Goal: Task Accomplishment & Management: Use online tool/utility

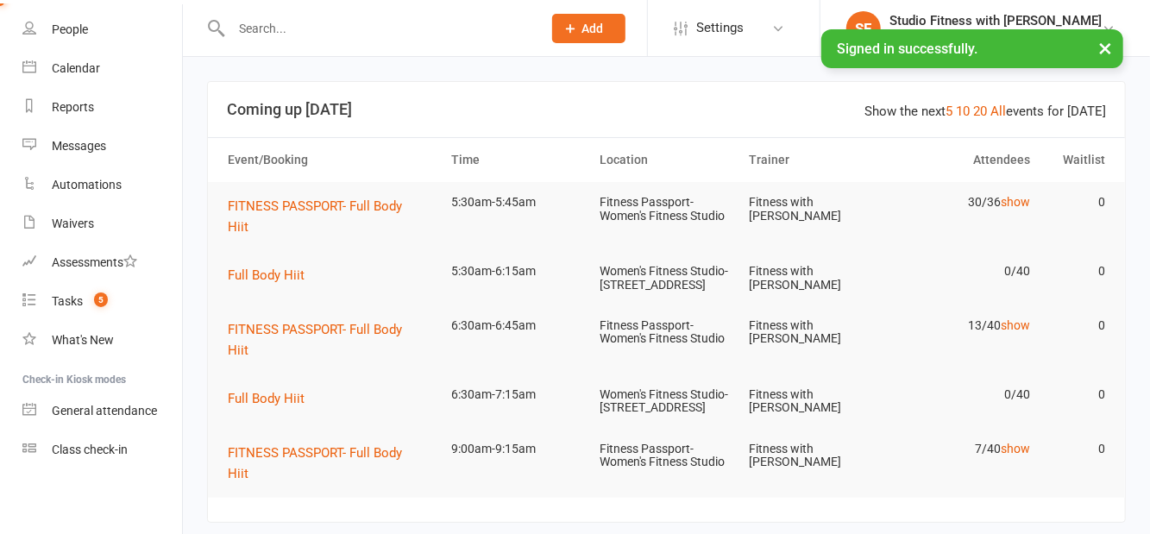
click at [103, 457] on link "Class check-in" at bounding box center [102, 450] width 160 height 39
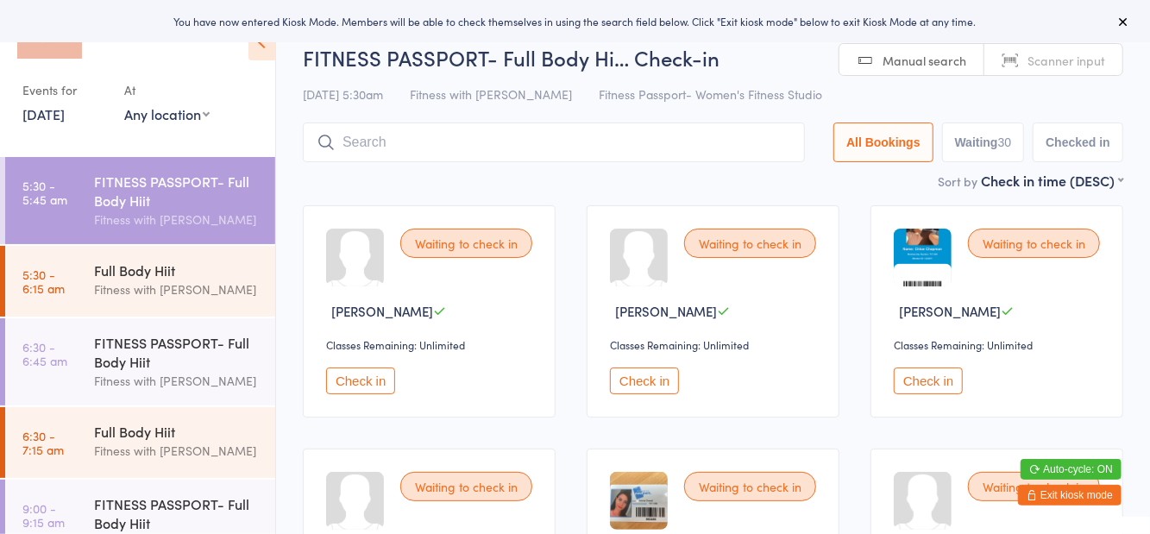
click at [161, 122] on select "Any location Women's Fitness Studio- [STREET_ADDRESS], [GEOGRAPHIC_DATA] Fitnes…" at bounding box center [166, 113] width 85 height 19
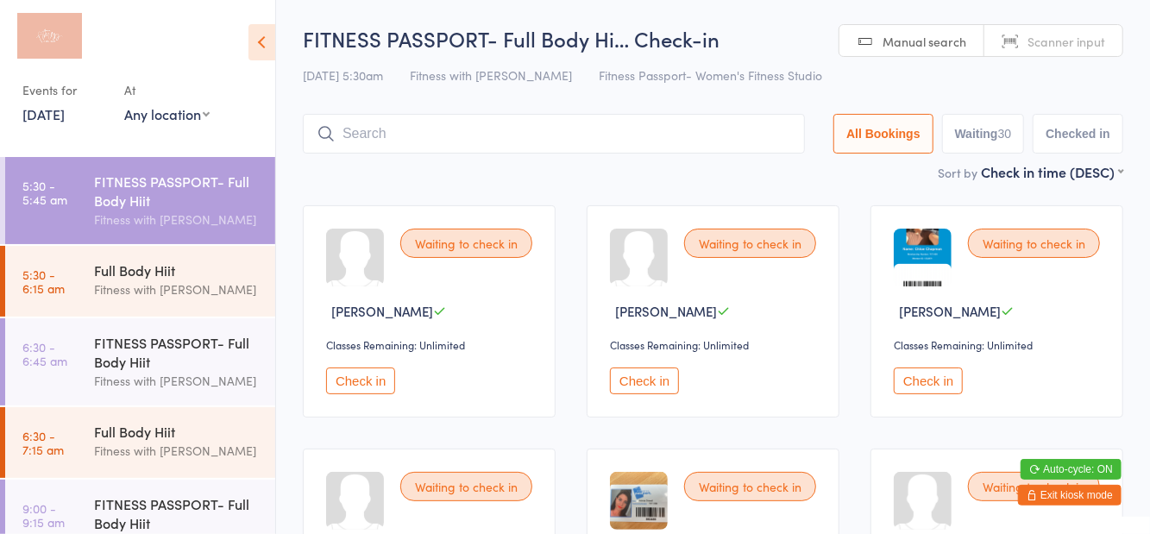
select select "1"
click at [124, 104] on select "Any location Women's Fitness Studio- [STREET_ADDRESS], [GEOGRAPHIC_DATA] Fitnes…" at bounding box center [166, 113] width 85 height 19
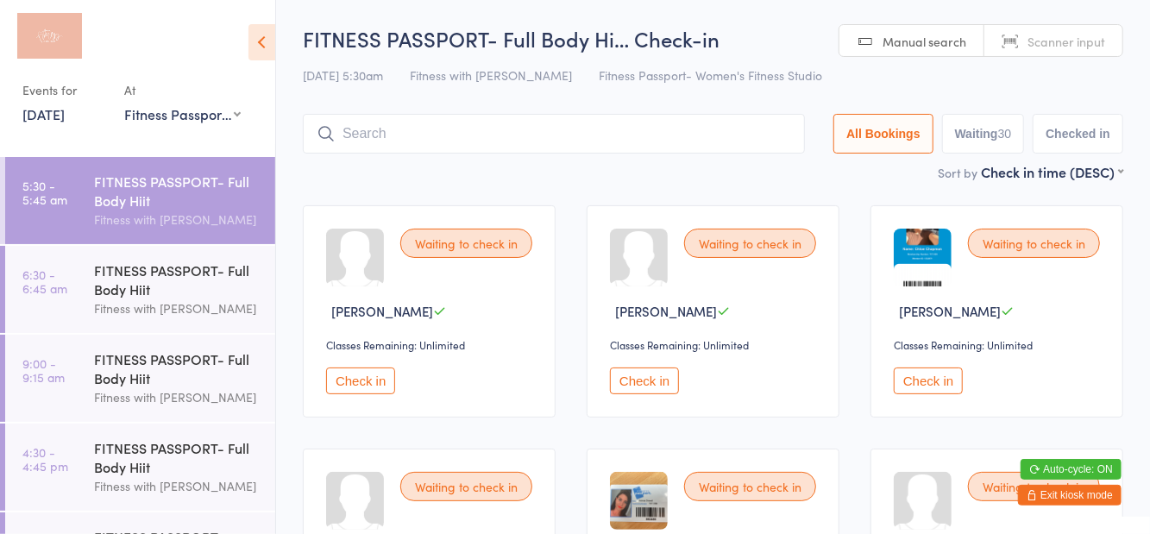
click at [986, 138] on button "Waiting 30" at bounding box center [983, 134] width 83 height 40
select select "0"
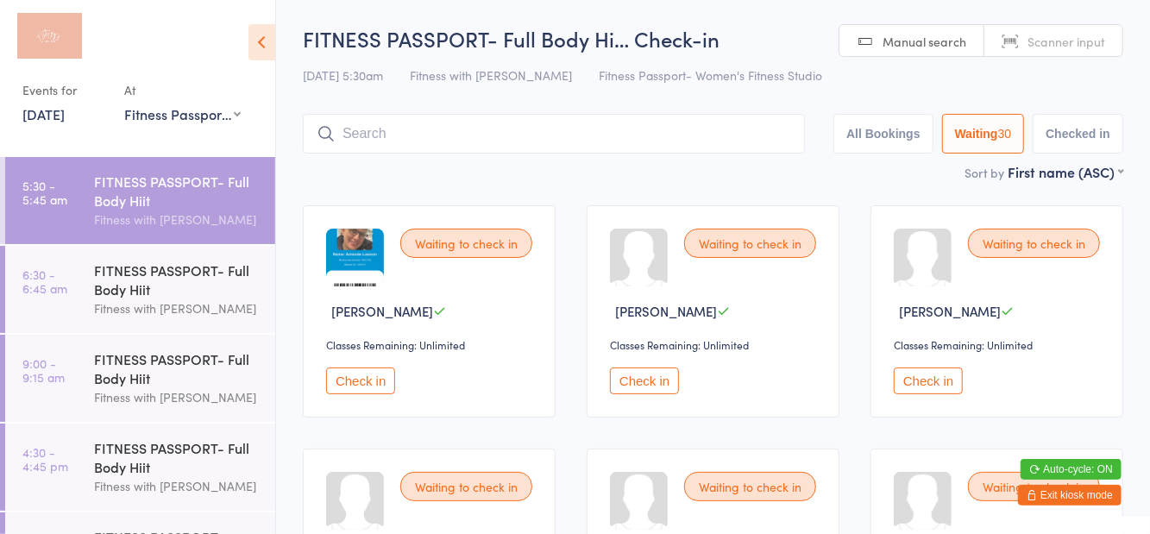
click at [271, 57] on icon at bounding box center [262, 42] width 27 height 36
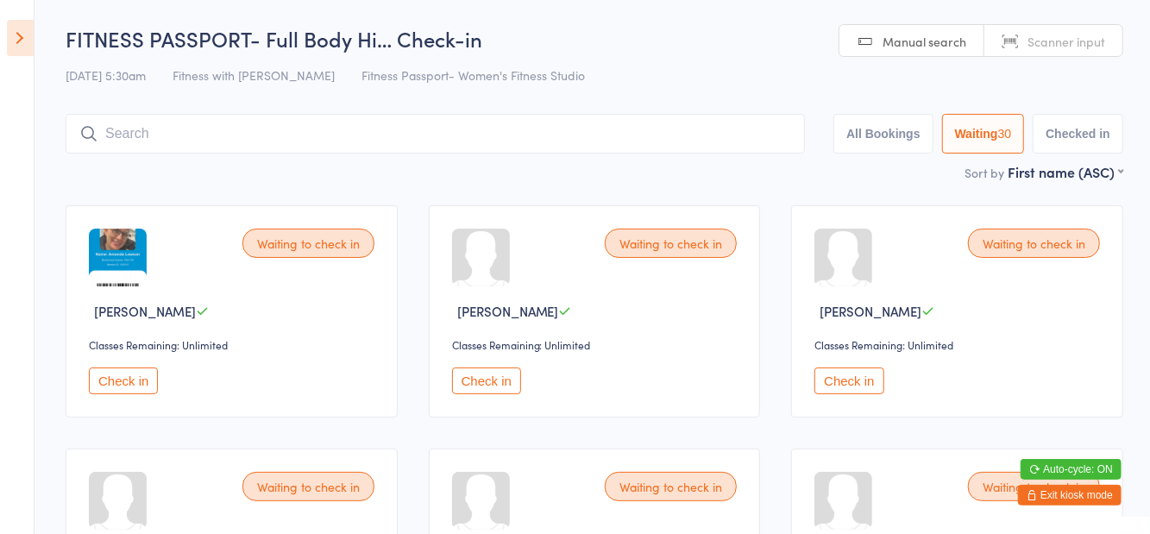
click at [29, 45] on icon at bounding box center [20, 38] width 27 height 36
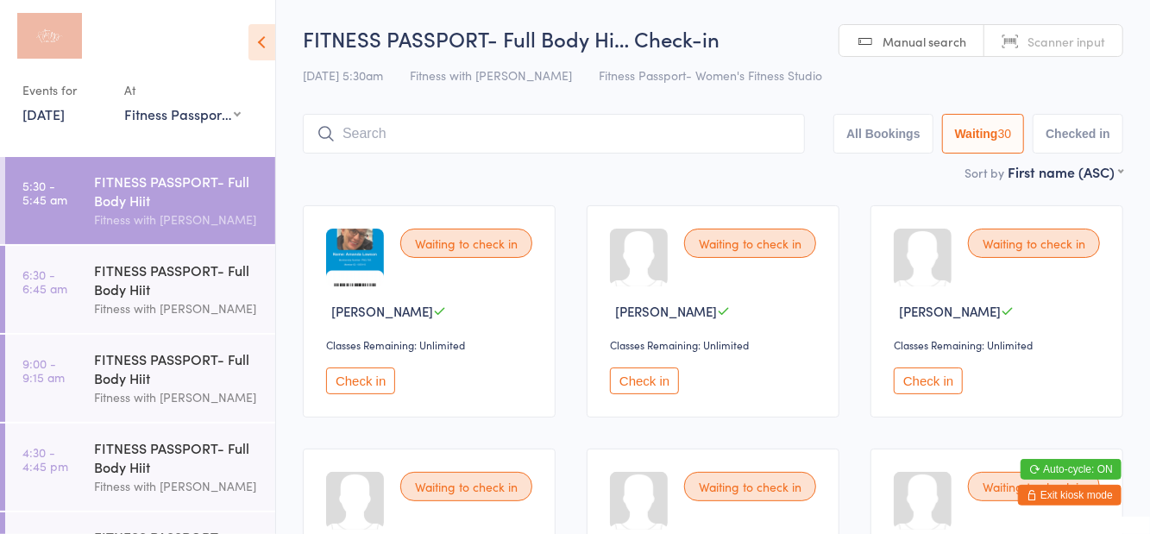
click at [97, 293] on div "FITNESS PASSPORT- Full Body Hiit" at bounding box center [177, 280] width 167 height 38
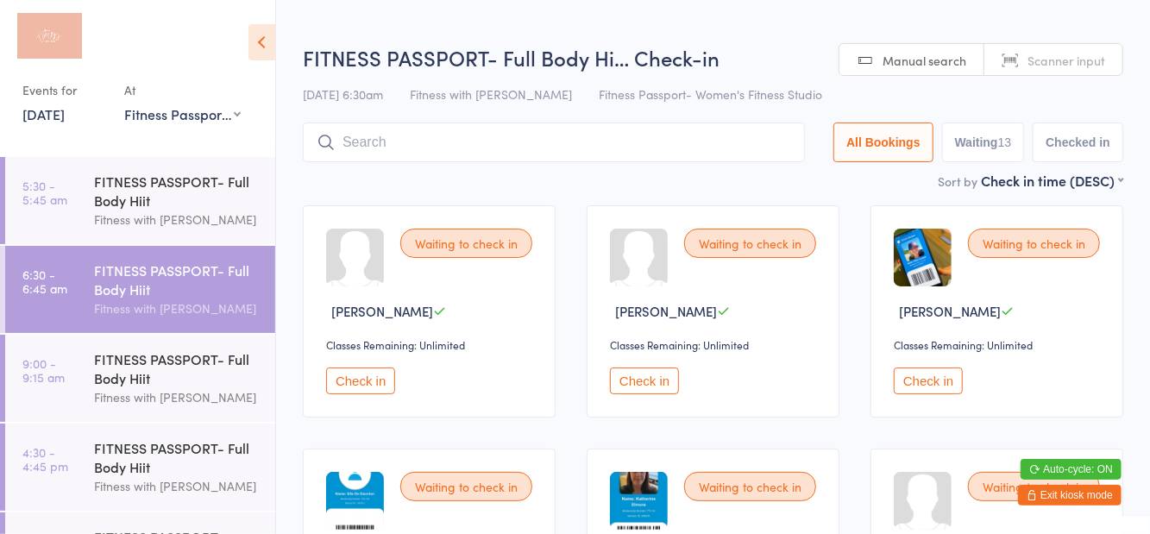
click at [815, 93] on div "[DATE] 6:30am Fitness with Zoe Fitness Passport- Women's Fitness Studio" at bounding box center [713, 94] width 821 height 28
click at [984, 145] on button "Waiting 13" at bounding box center [983, 143] width 83 height 40
select select "0"
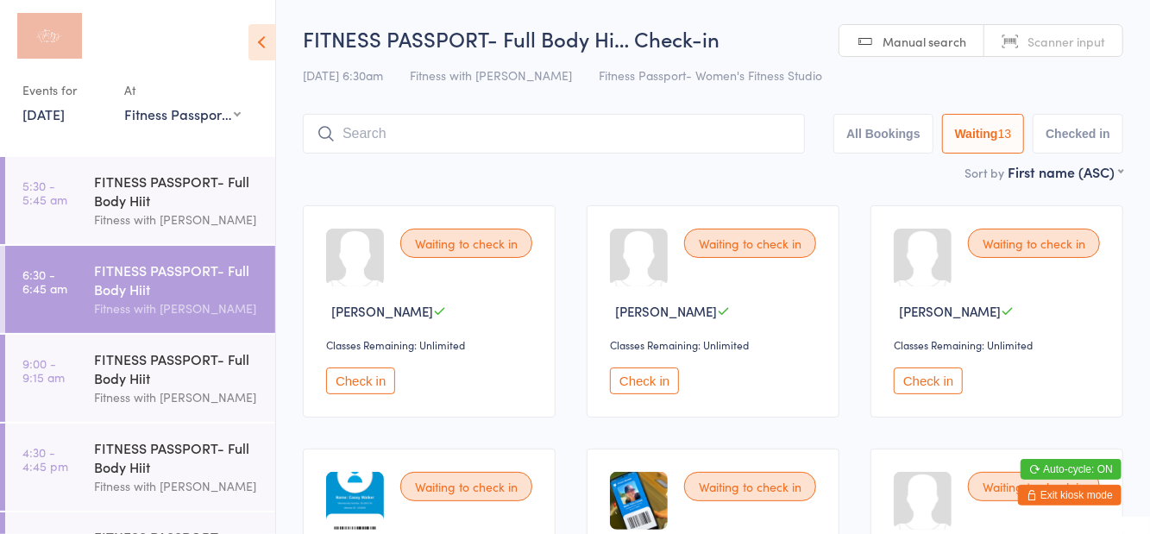
click at [62, 117] on link "[DATE]" at bounding box center [43, 113] width 42 height 19
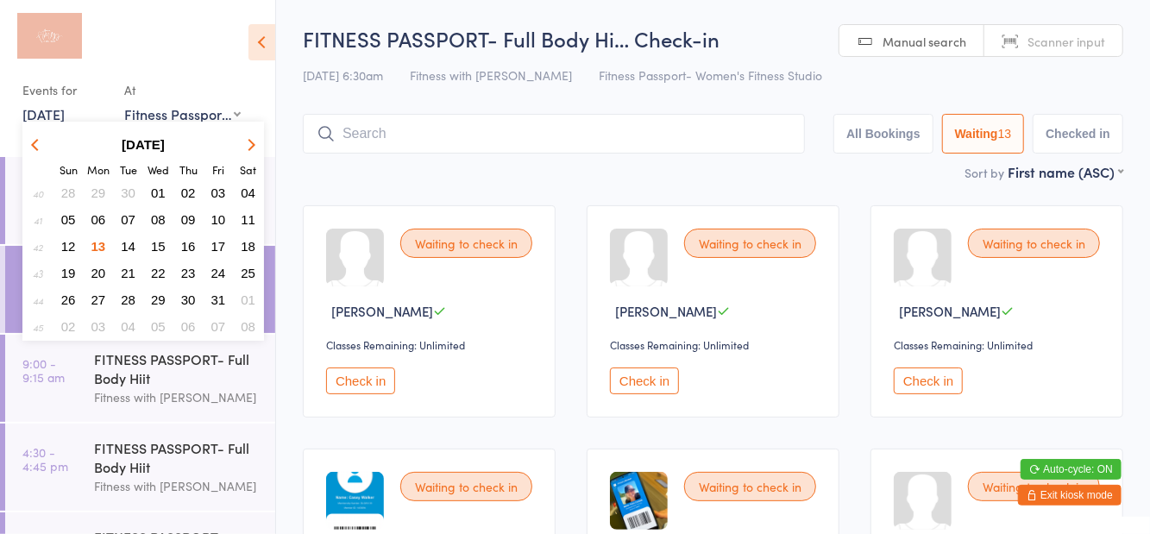
click at [173, 51] on div at bounding box center [129, 40] width 214 height 43
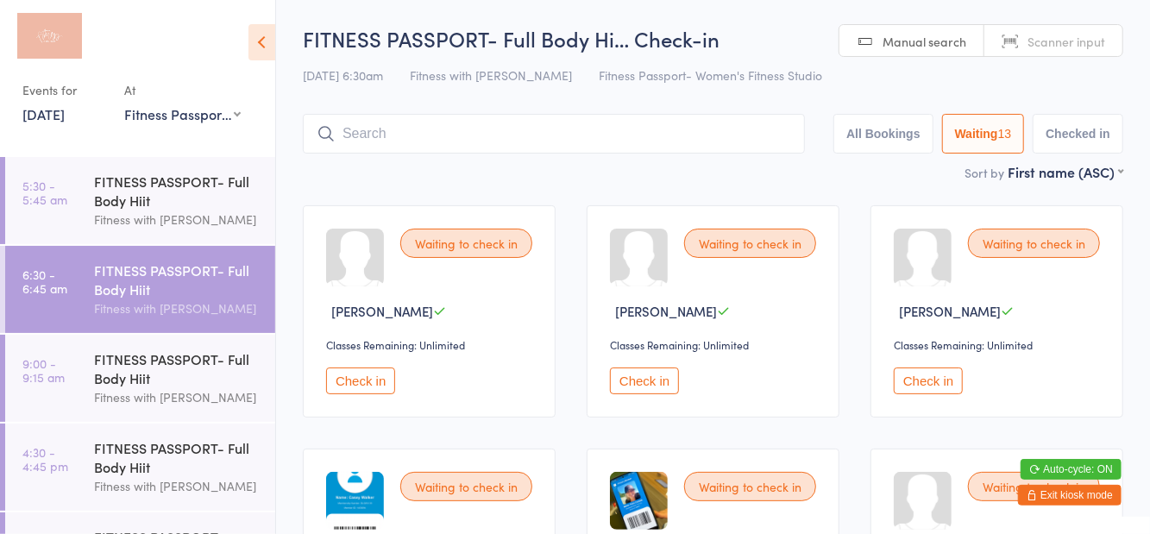
click at [161, 217] on div "Fitness with [PERSON_NAME]" at bounding box center [177, 220] width 167 height 20
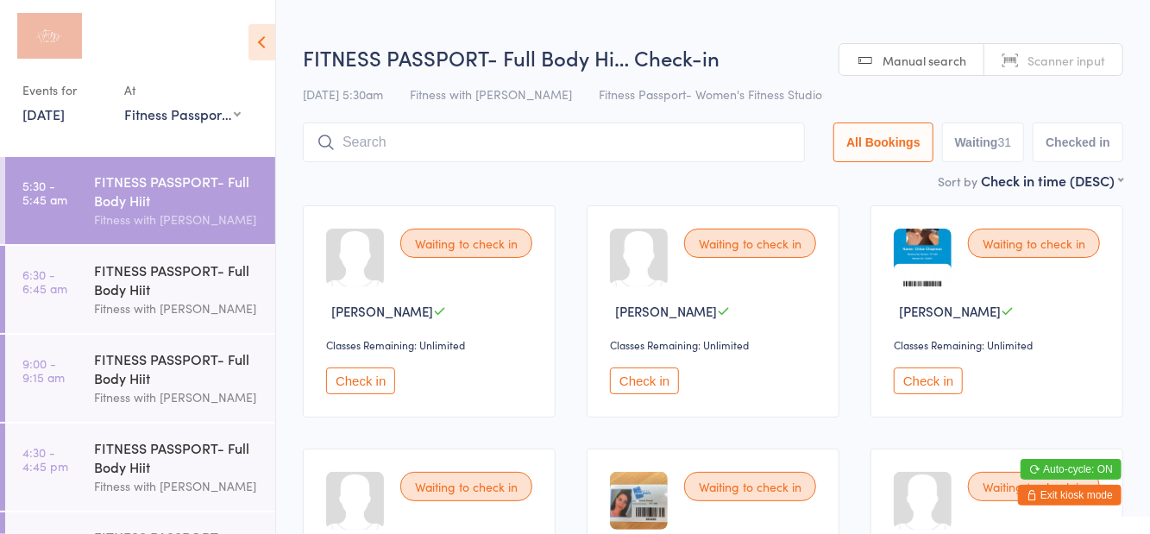
click at [728, 72] on h2 "FITNESS PASSPORT- Full Body Hi… Check-in" at bounding box center [713, 57] width 821 height 28
click at [986, 144] on button "Waiting 31" at bounding box center [983, 143] width 83 height 40
select select "0"
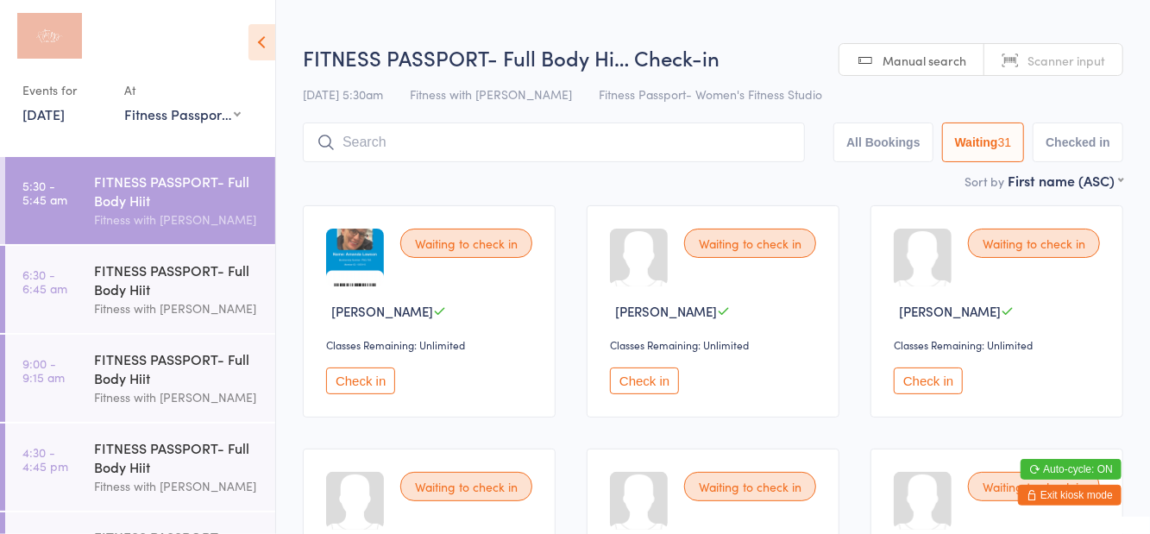
click at [269, 54] on icon at bounding box center [262, 42] width 27 height 36
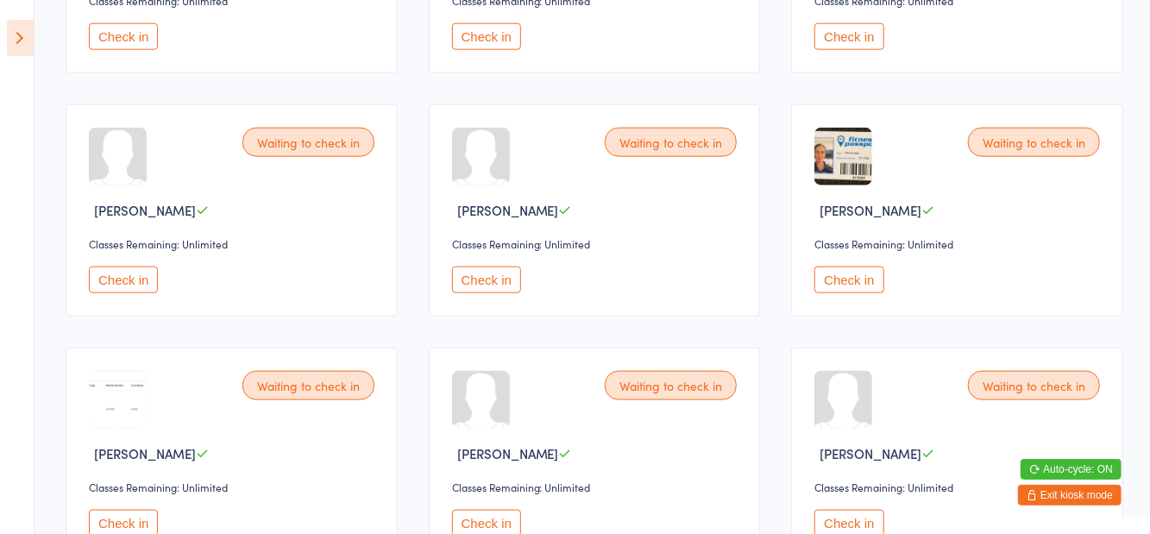
scroll to position [1075, 0]
click at [145, 284] on button "Check in" at bounding box center [123, 279] width 69 height 27
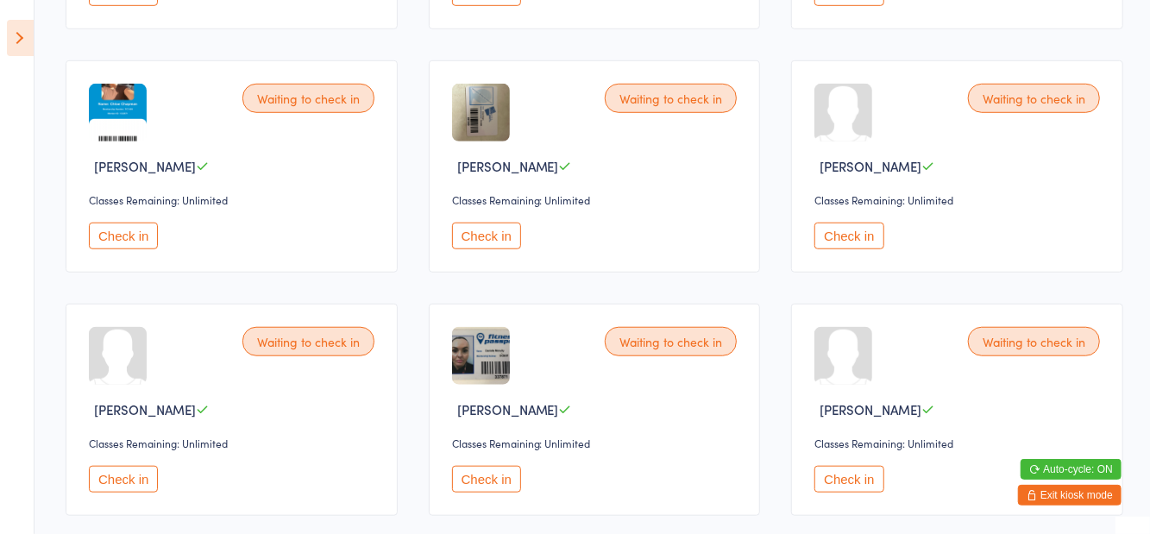
scroll to position [0, 0]
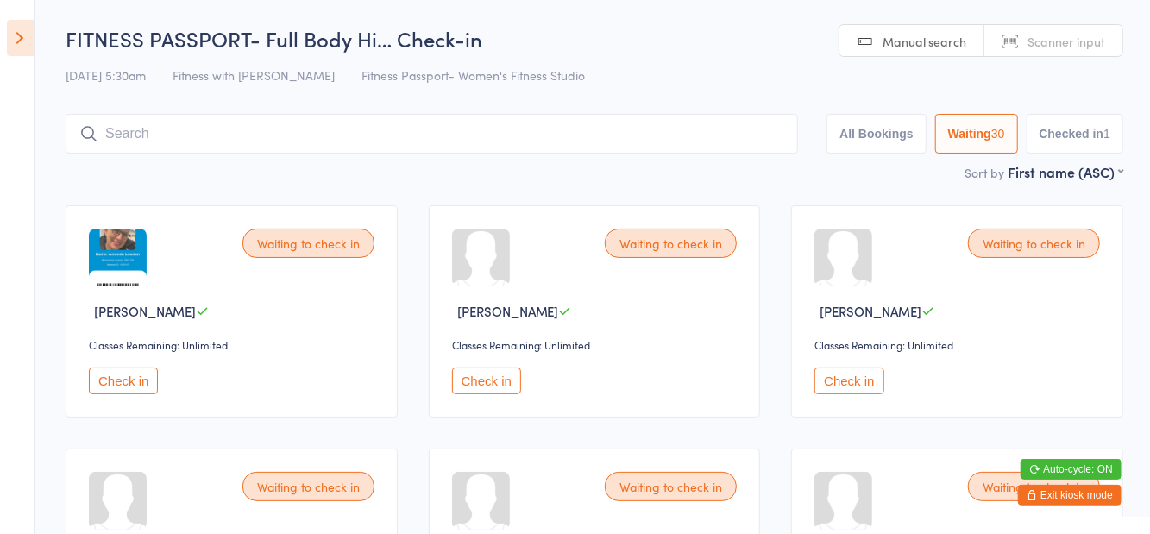
click at [12, 39] on icon at bounding box center [20, 38] width 27 height 36
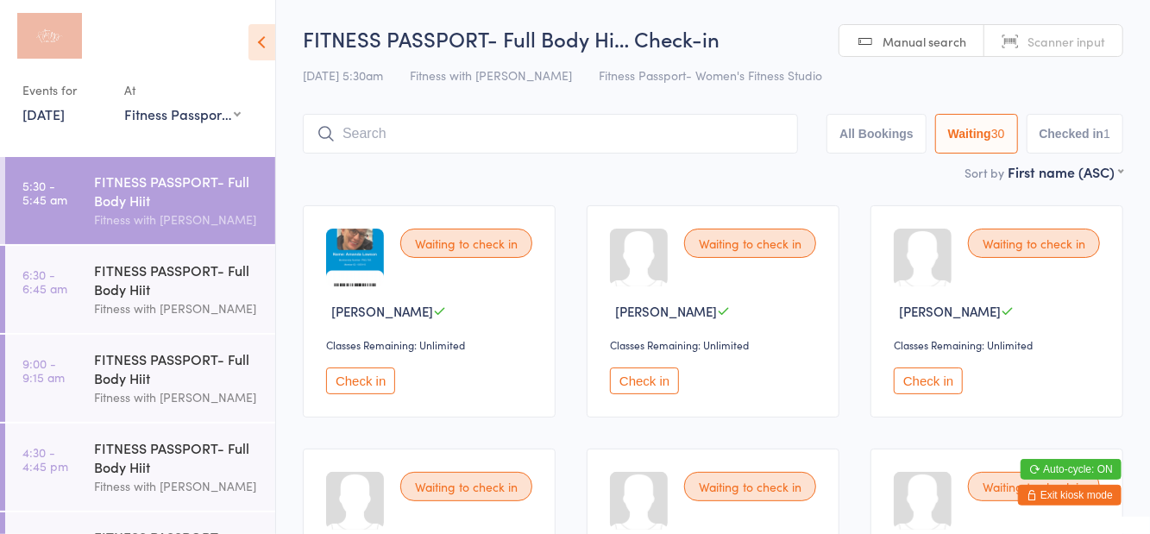
click at [147, 297] on div "FITNESS PASSPORT- Full Body Hiit" at bounding box center [177, 280] width 167 height 38
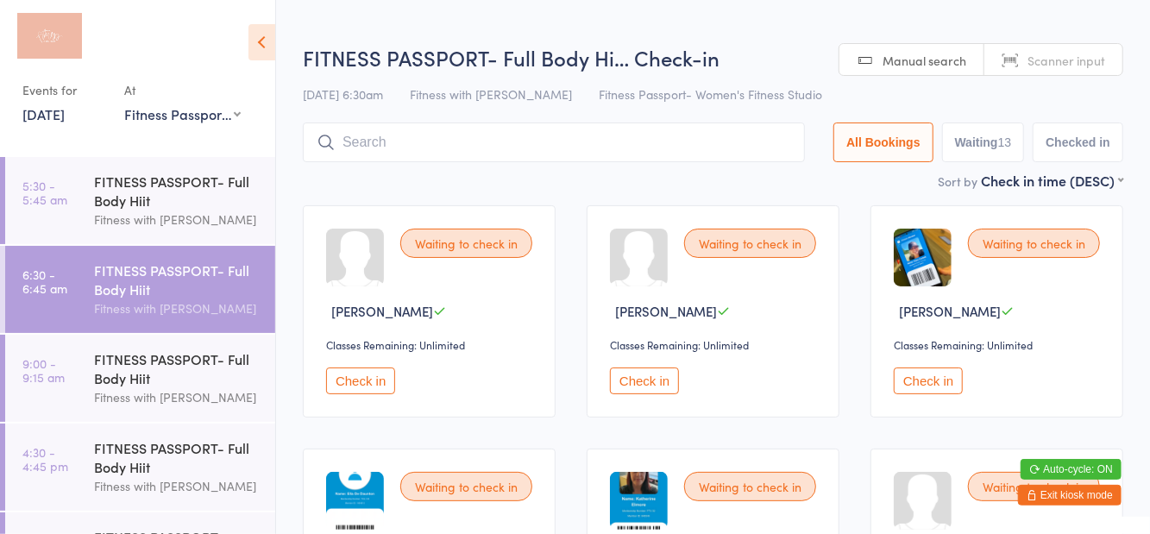
click at [785, 56] on h2 "FITNESS PASSPORT- Full Body Hi… Check-in" at bounding box center [713, 57] width 821 height 28
click at [174, 216] on div "Fitness with [PERSON_NAME]" at bounding box center [177, 220] width 167 height 20
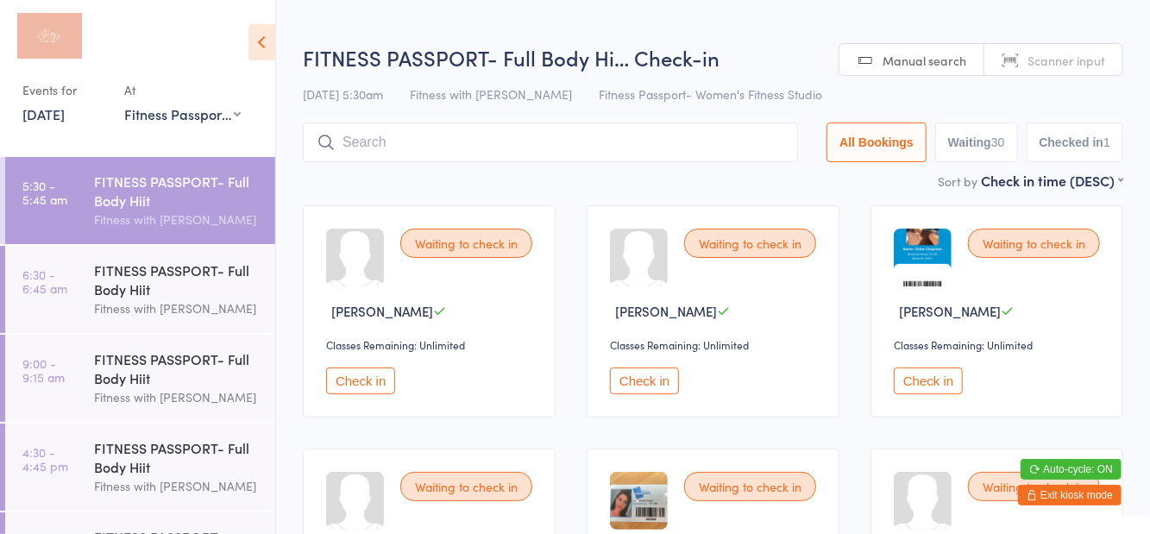
click at [991, 145] on button "Waiting 30" at bounding box center [976, 143] width 83 height 40
select select "0"
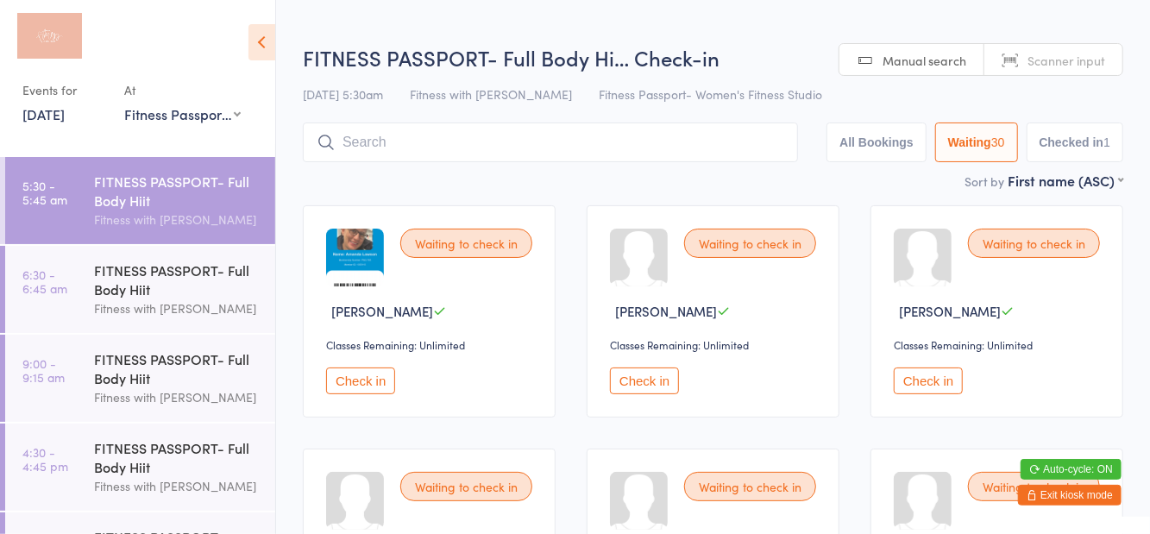
click at [779, 59] on h2 "FITNESS PASSPORT- Full Body Hi… Check-in" at bounding box center [713, 57] width 821 height 28
click at [272, 41] on icon at bounding box center [262, 42] width 27 height 36
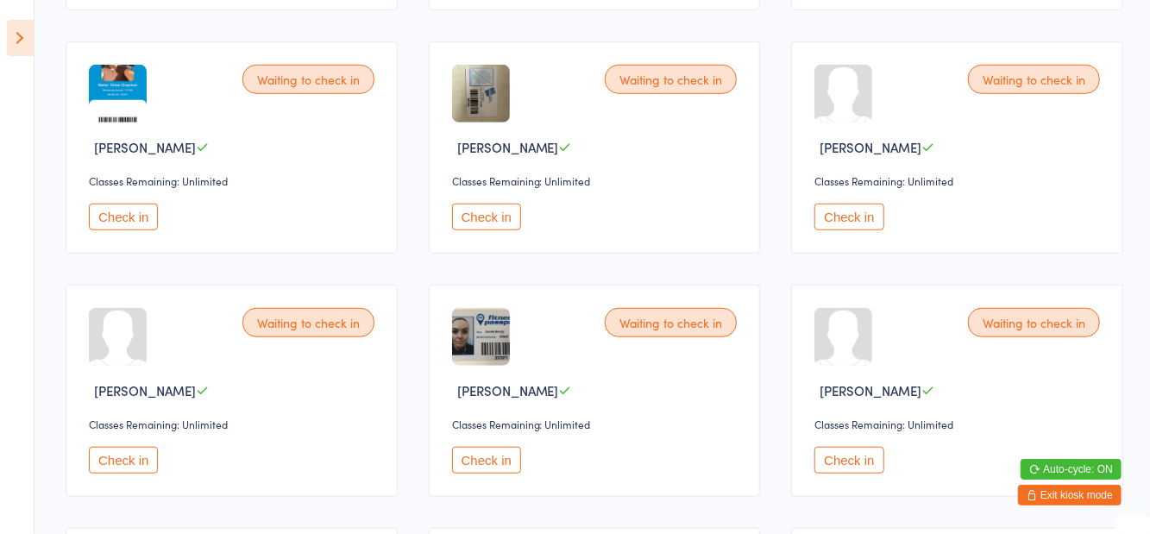
scroll to position [702, 0]
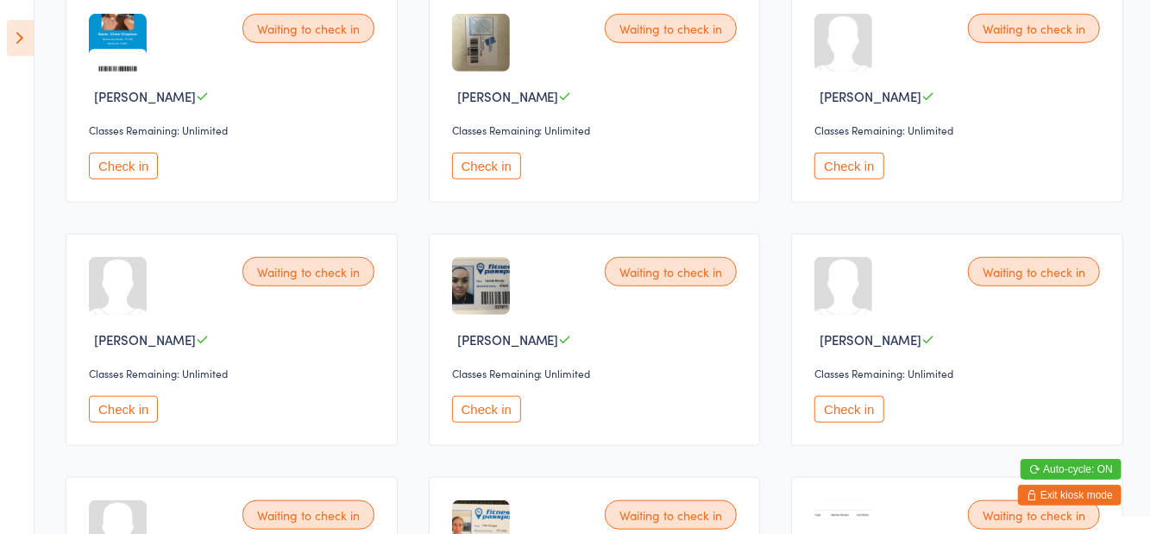
click at [502, 406] on button "Check in" at bounding box center [486, 409] width 69 height 27
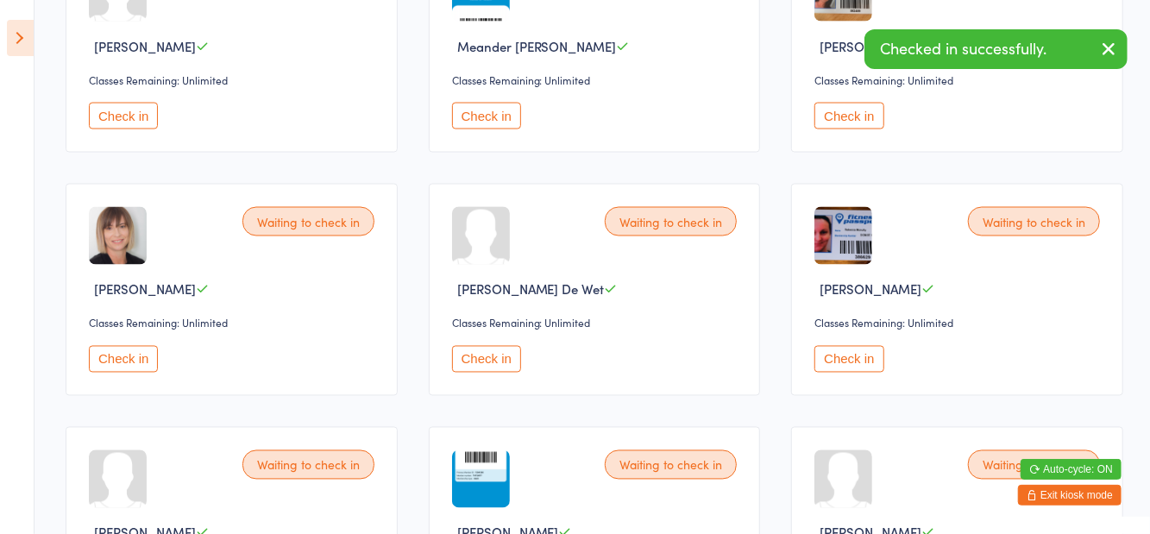
scroll to position [1490, 0]
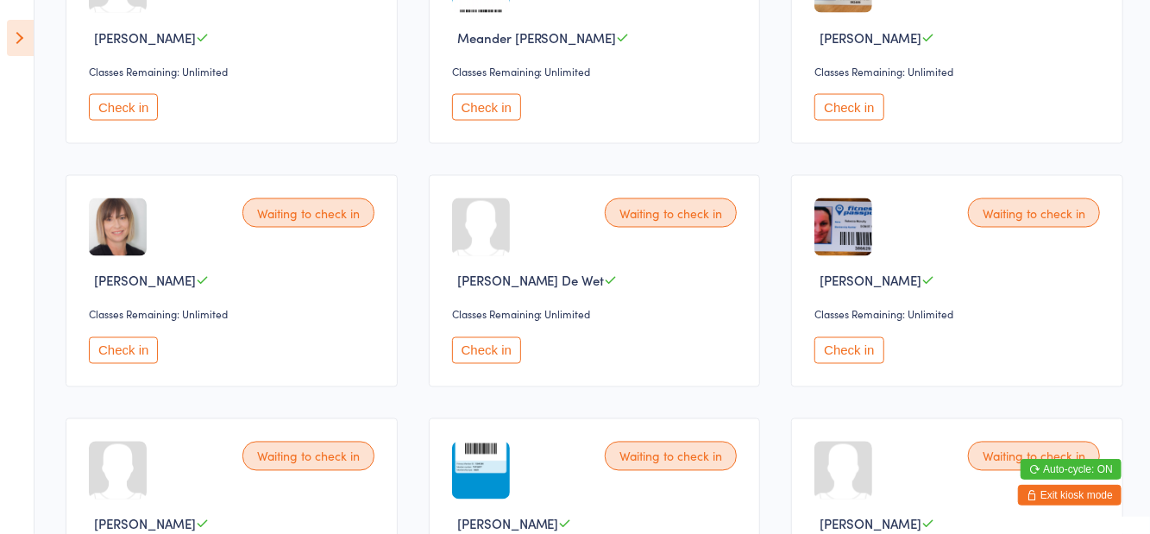
click at [851, 353] on button "Check in" at bounding box center [849, 350] width 69 height 27
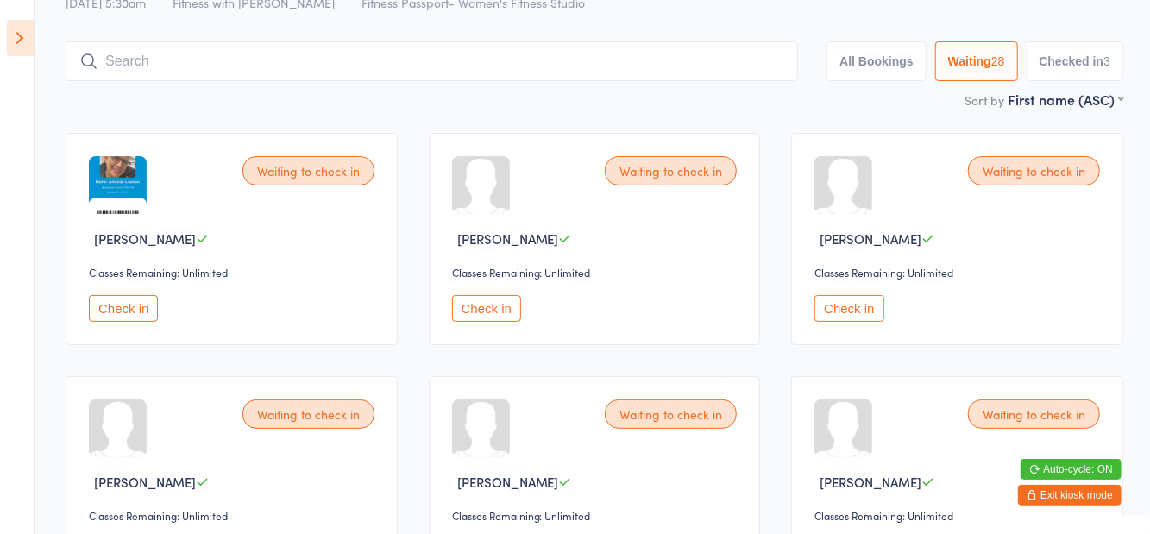
scroll to position [0, 0]
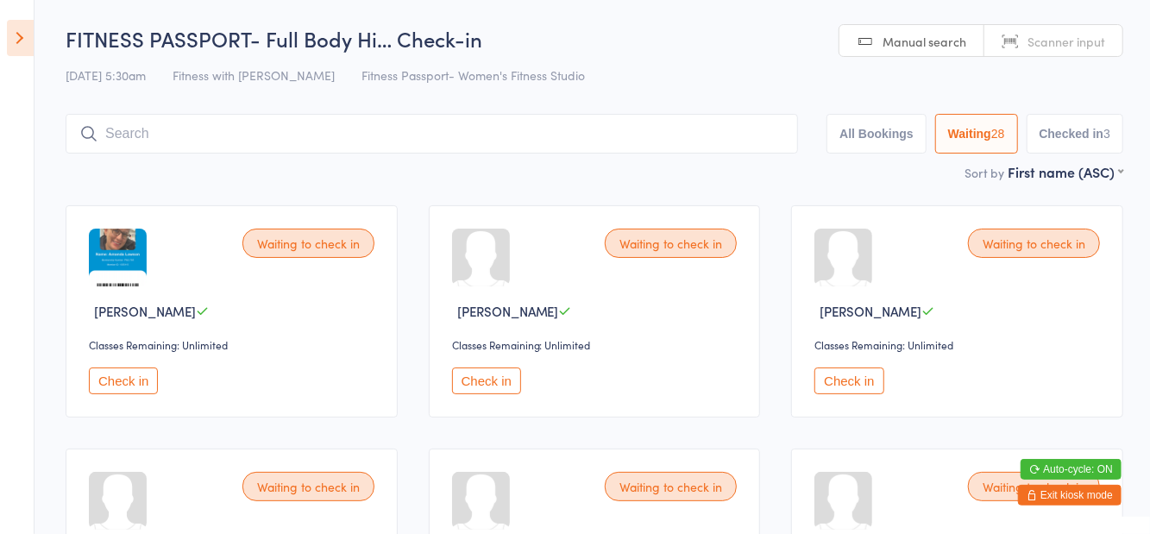
click at [500, 385] on button "Check in" at bounding box center [486, 381] width 69 height 27
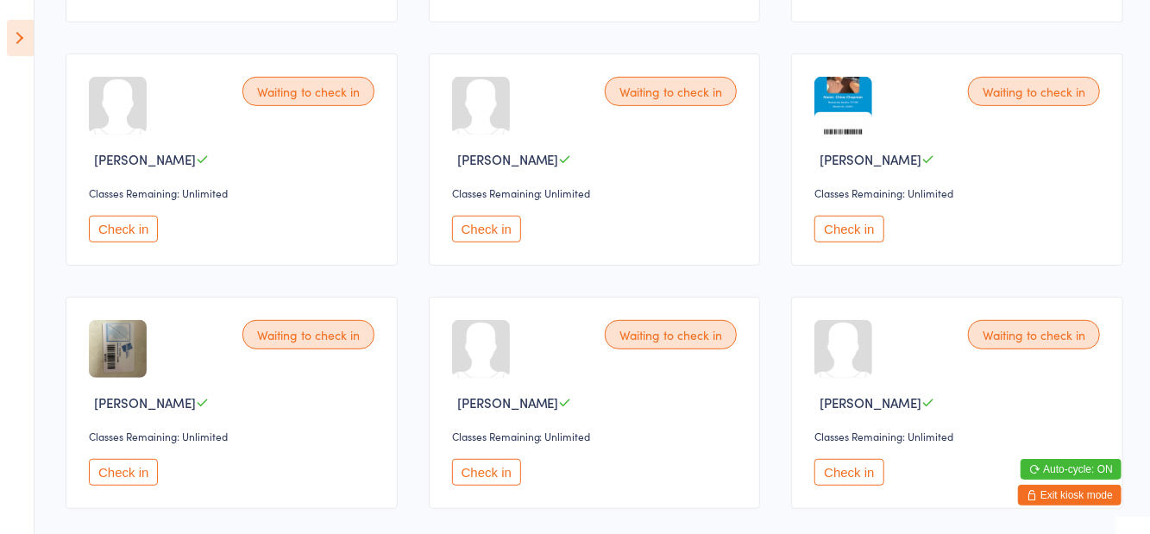
scroll to position [402, 0]
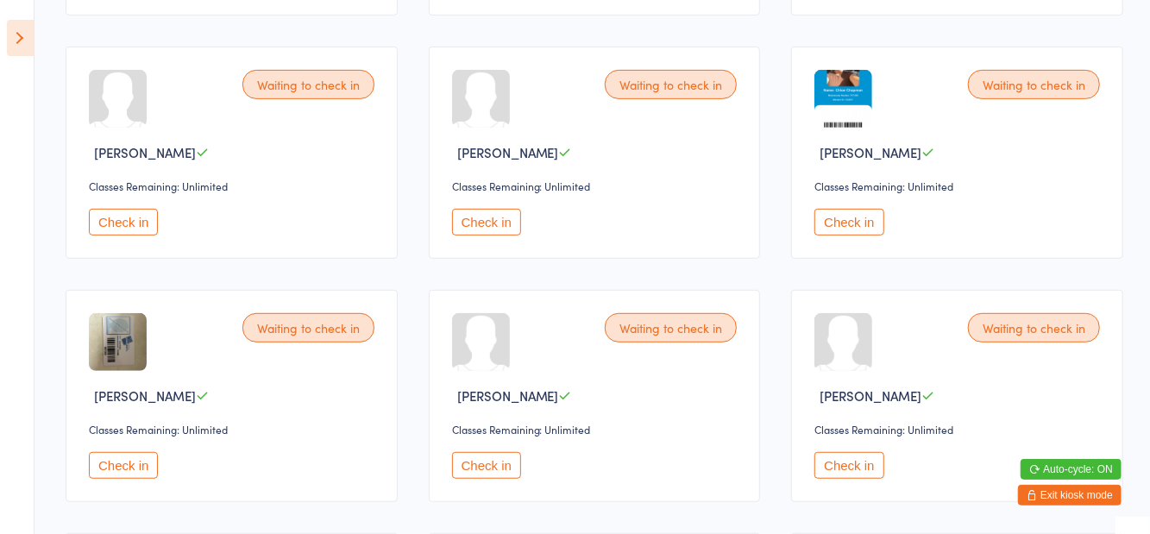
click at [500, 463] on button "Check in" at bounding box center [486, 465] width 69 height 27
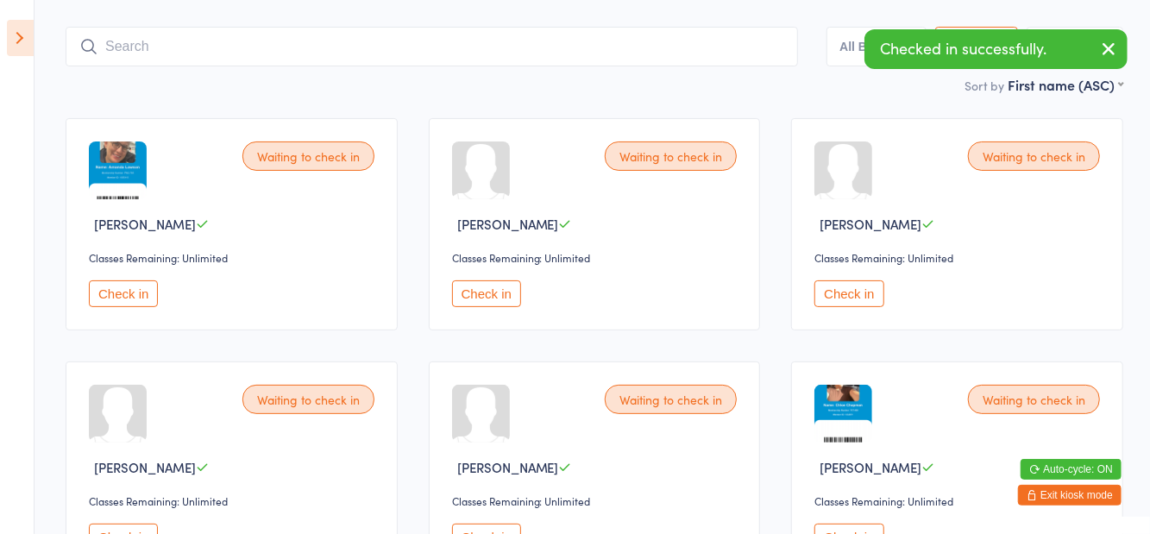
scroll to position [0, 0]
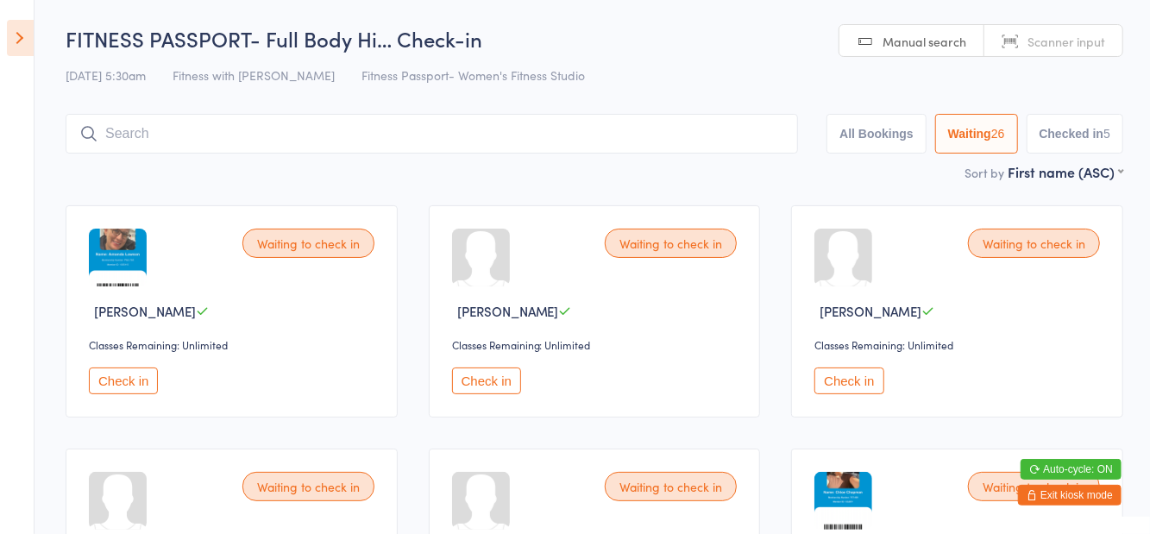
click at [155, 375] on button "Check in" at bounding box center [123, 381] width 69 height 27
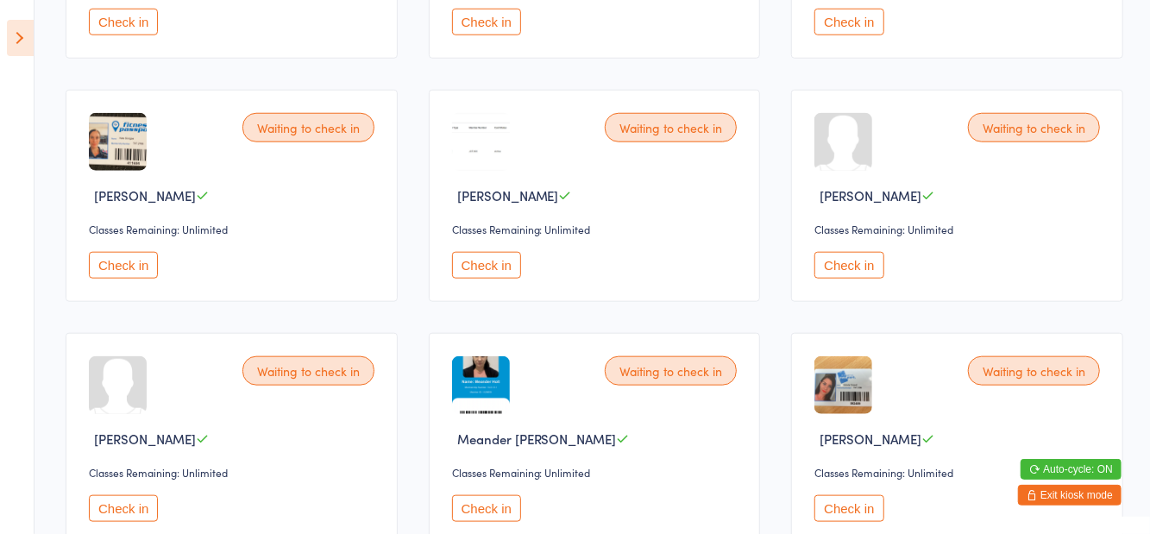
scroll to position [867, 0]
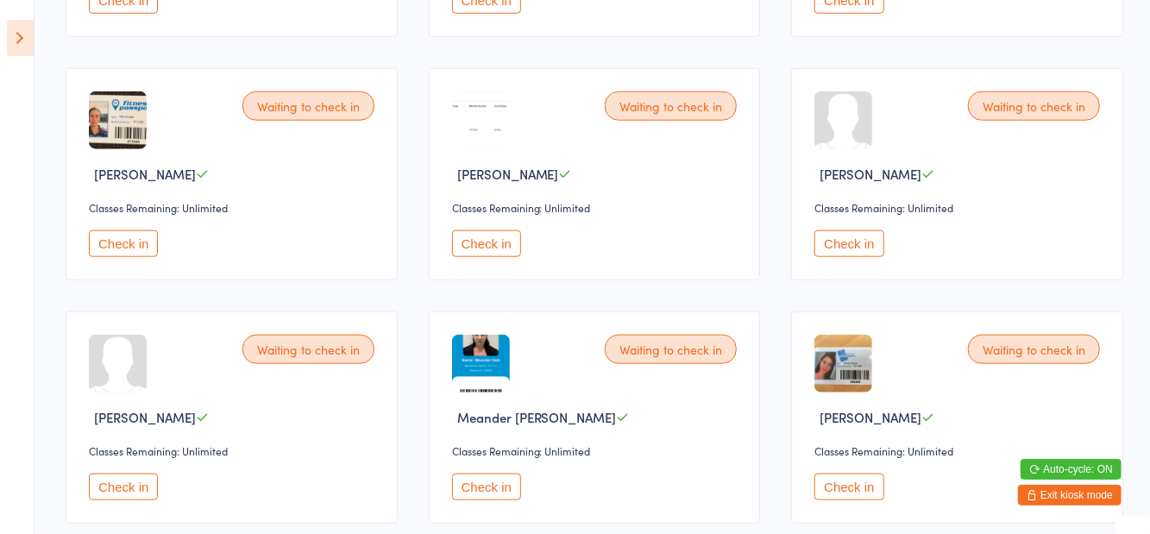
click at [131, 494] on button "Check in" at bounding box center [123, 487] width 69 height 27
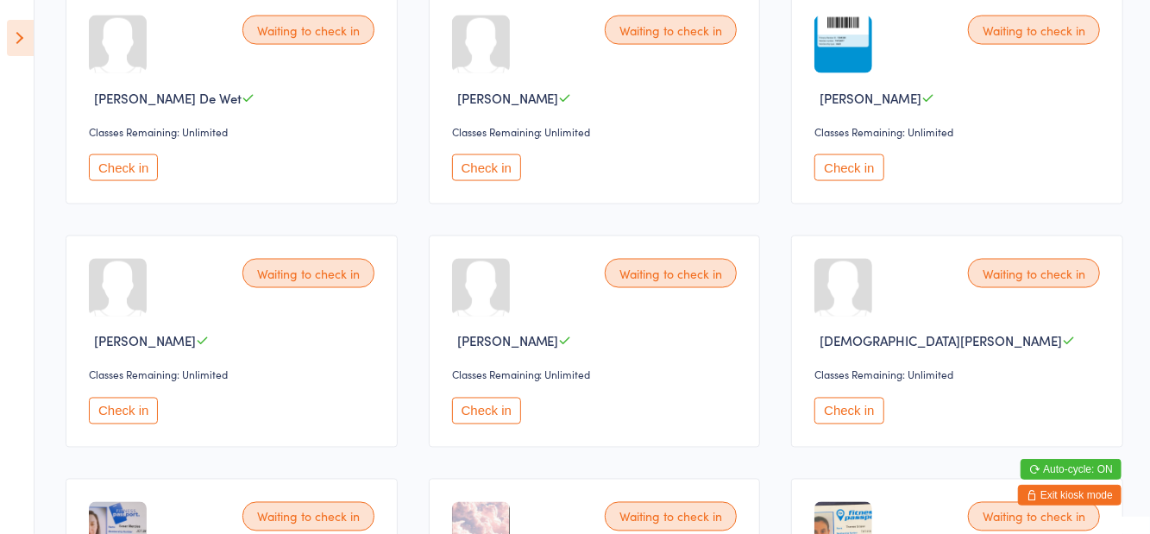
scroll to position [1431, 0]
click at [501, 167] on button "Check in" at bounding box center [486, 167] width 69 height 27
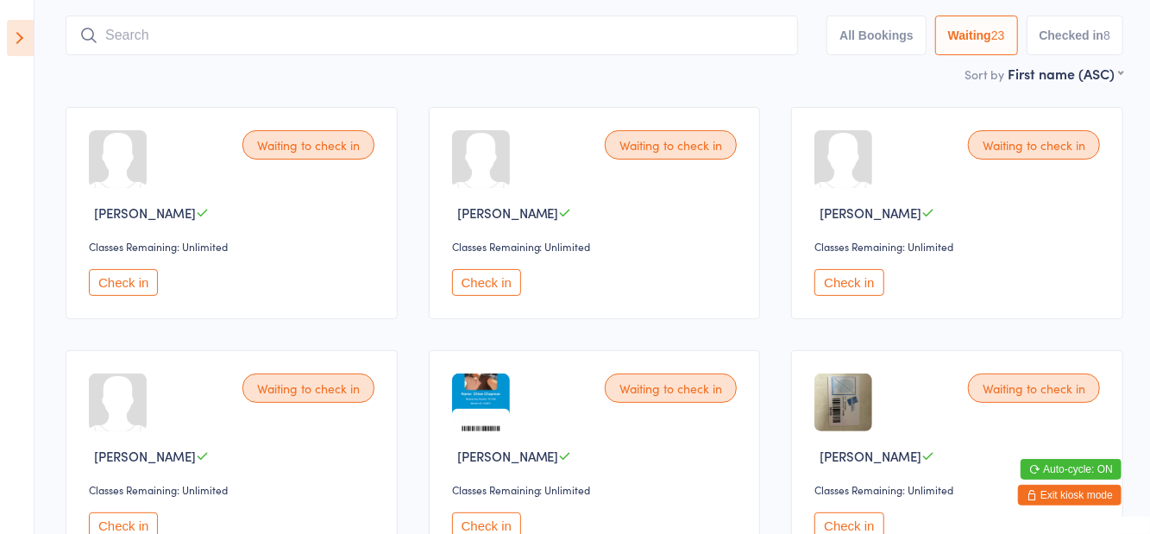
scroll to position [119, 0]
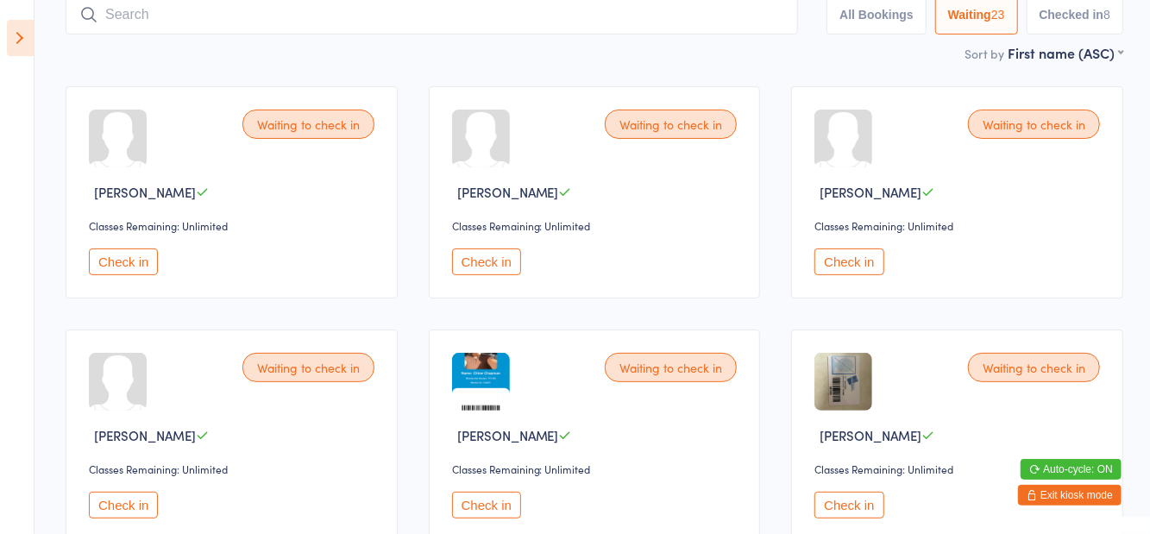
click at [128, 259] on button "Check in" at bounding box center [123, 262] width 69 height 27
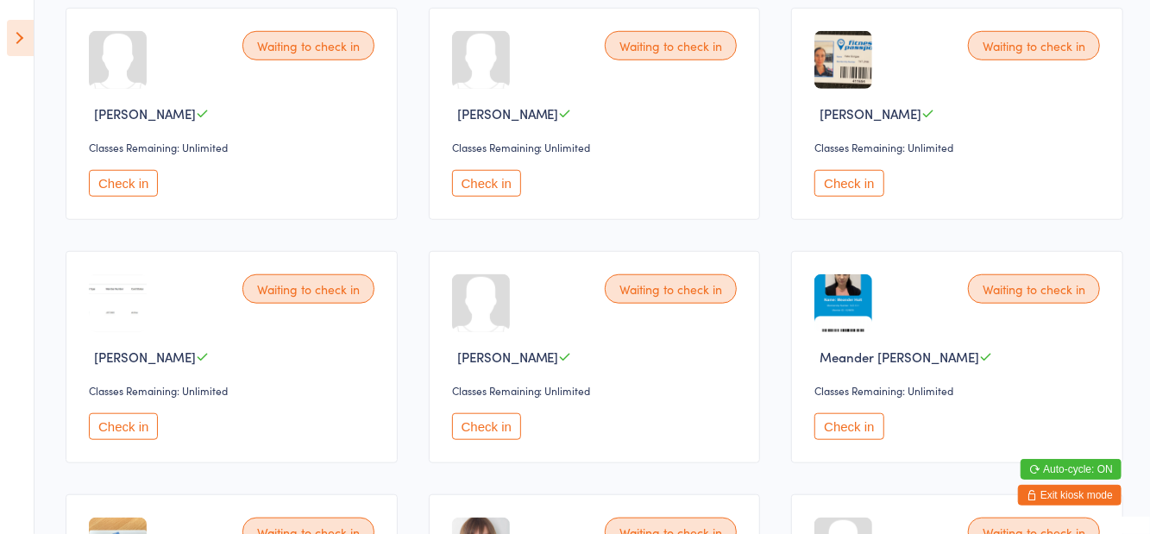
scroll to position [690, 0]
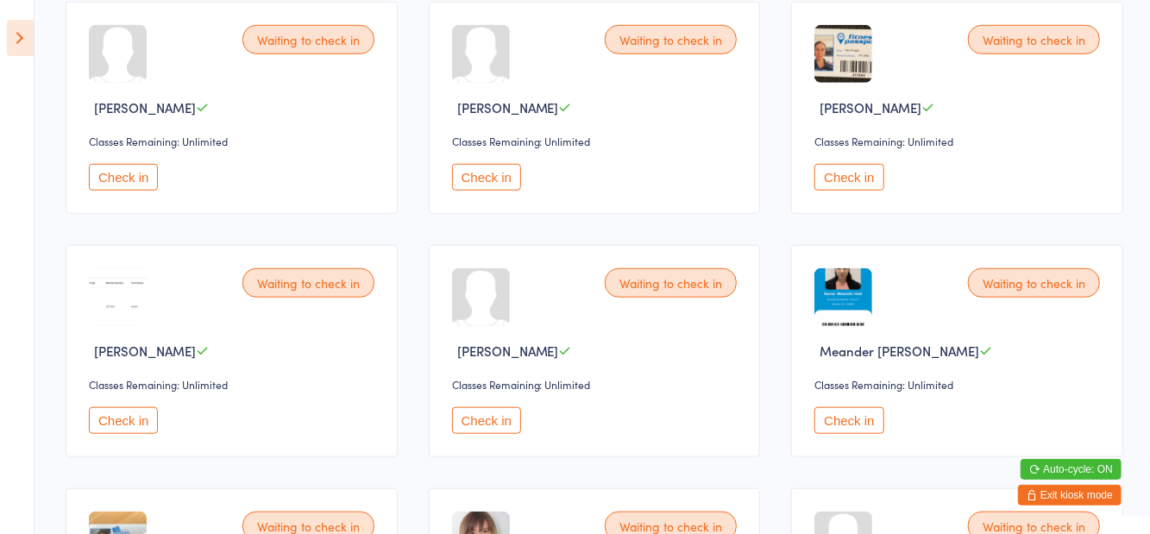
click at [131, 426] on button "Check in" at bounding box center [123, 420] width 69 height 27
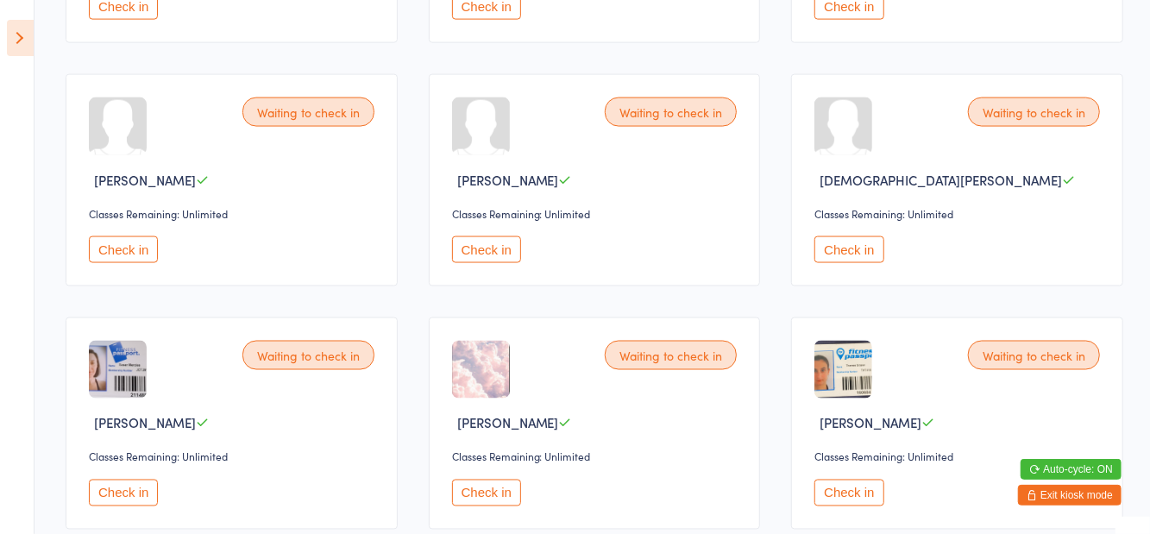
scroll to position [1375, 0]
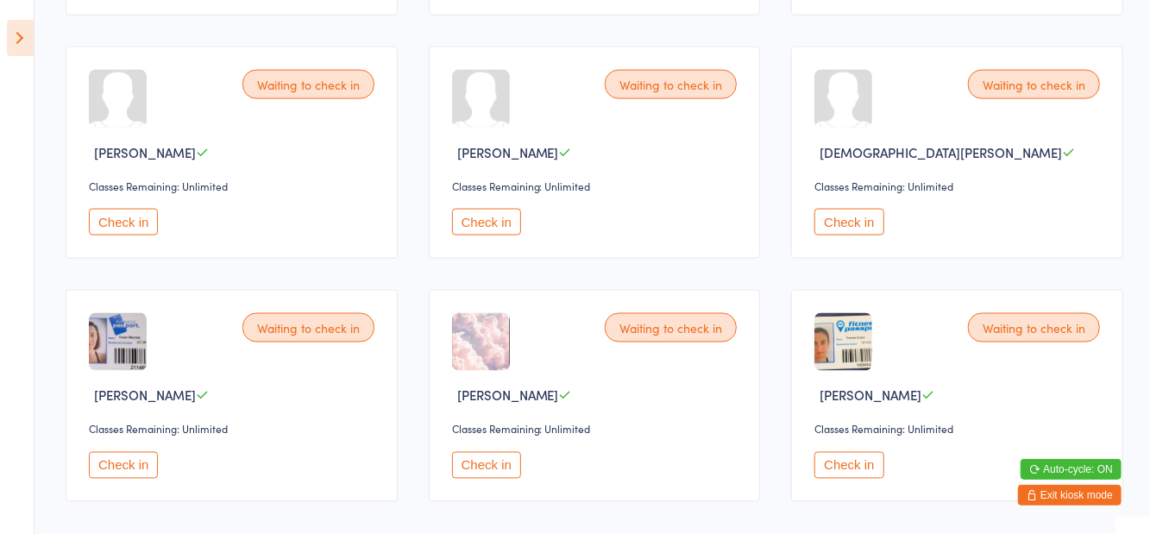
click at [490, 466] on button "Check in" at bounding box center [486, 465] width 69 height 27
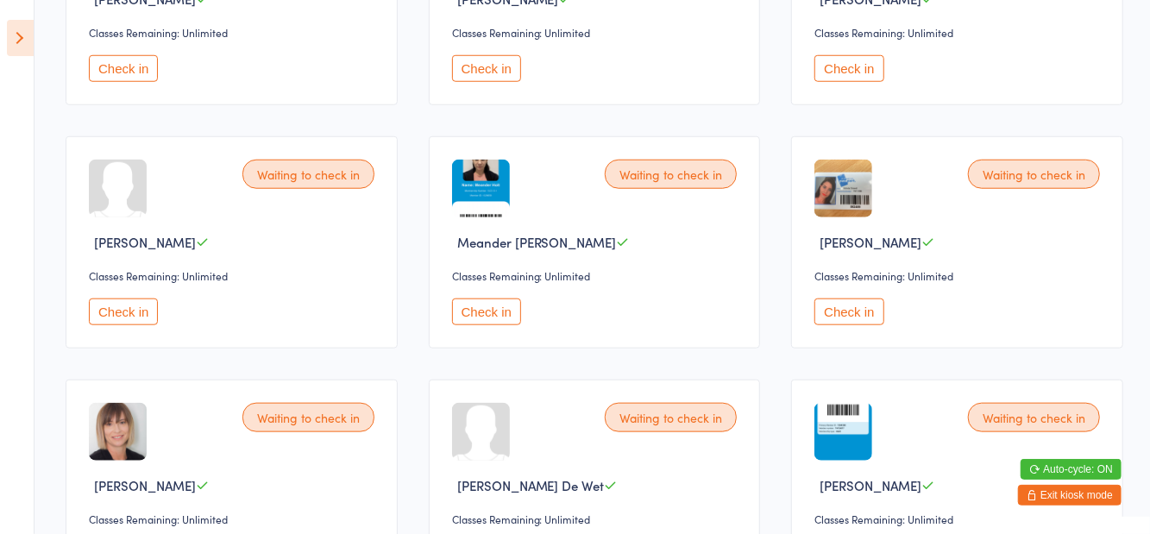
scroll to position [796, 0]
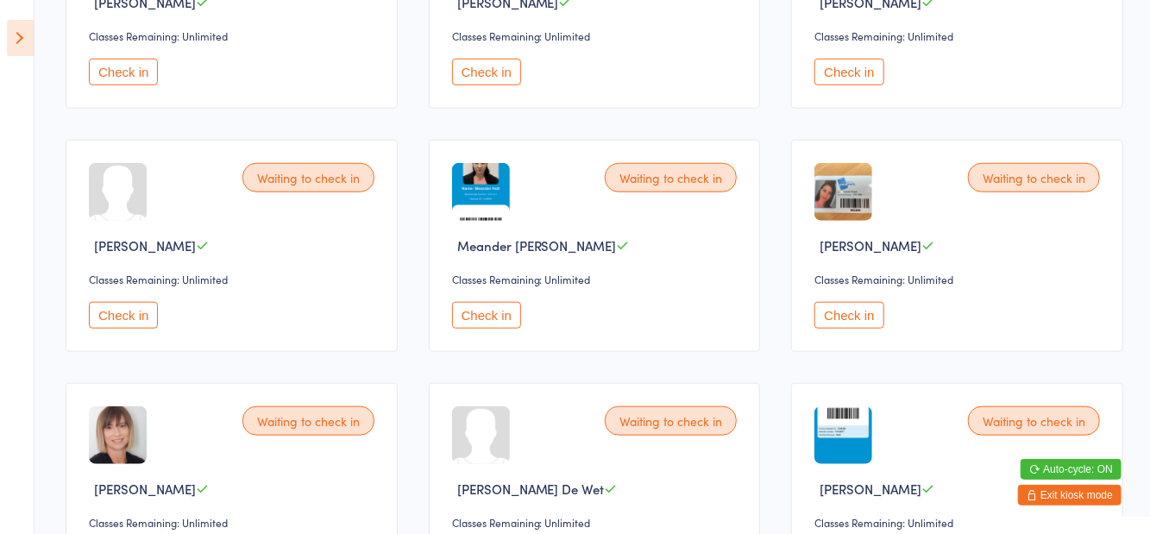
click at [483, 322] on button "Check in" at bounding box center [486, 315] width 69 height 27
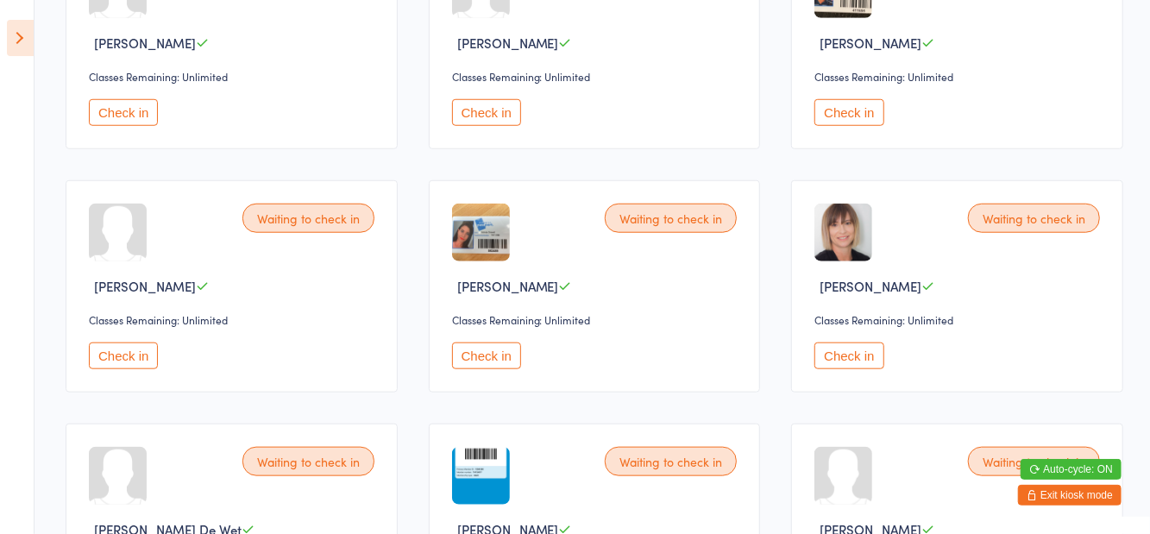
scroll to position [752, 0]
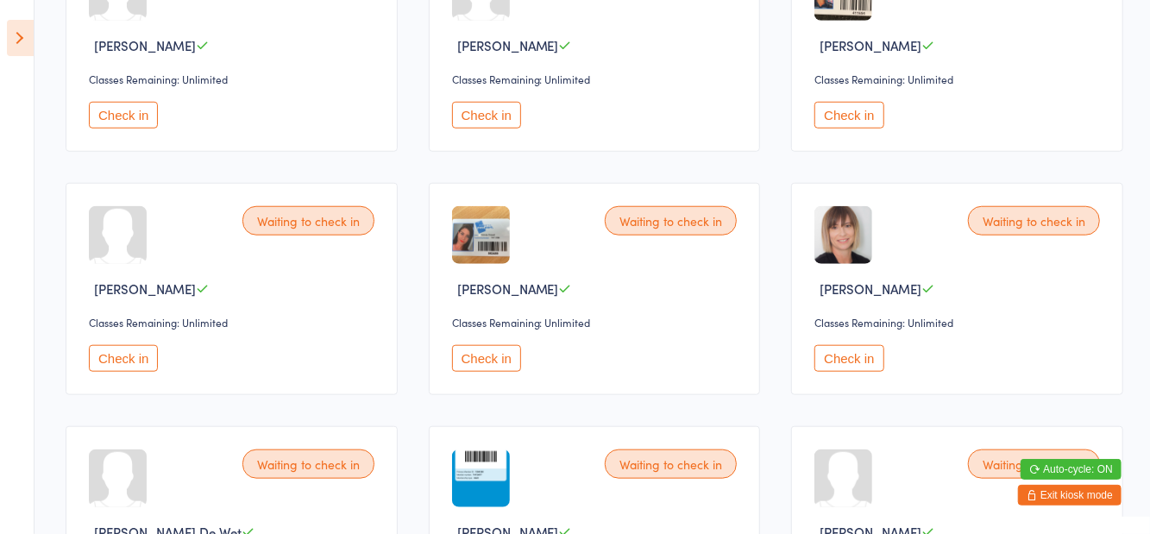
click at [485, 359] on button "Check in" at bounding box center [486, 358] width 69 height 27
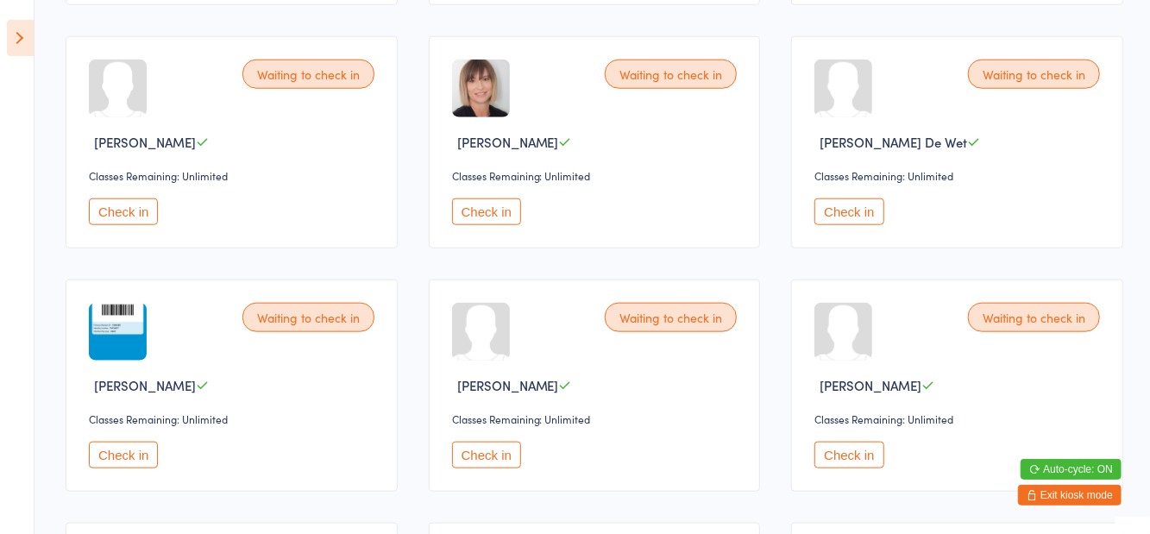
scroll to position [1133, 0]
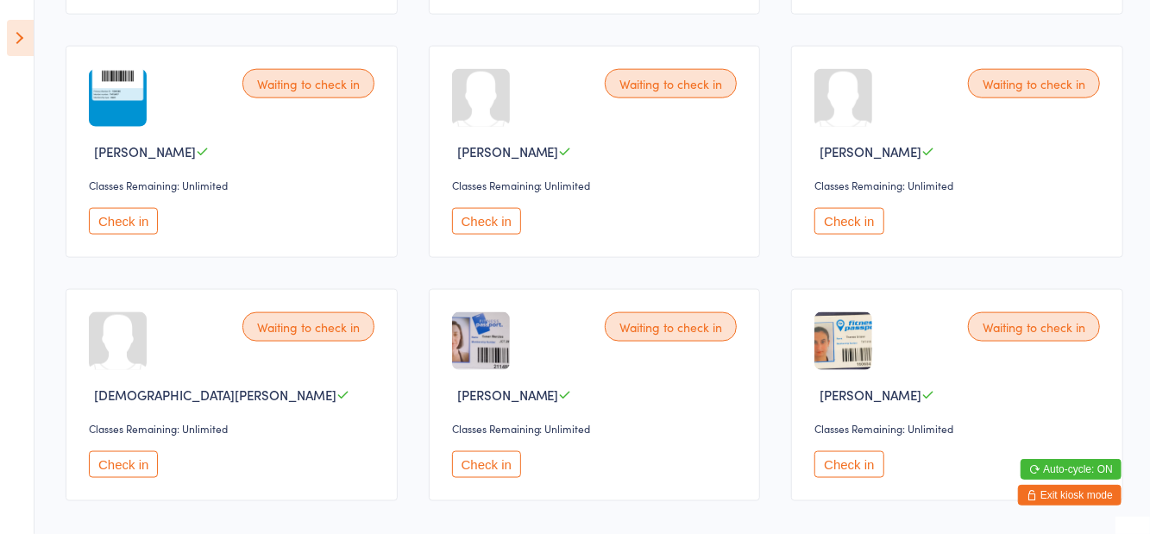
click at [853, 469] on button "Check in" at bounding box center [849, 464] width 69 height 27
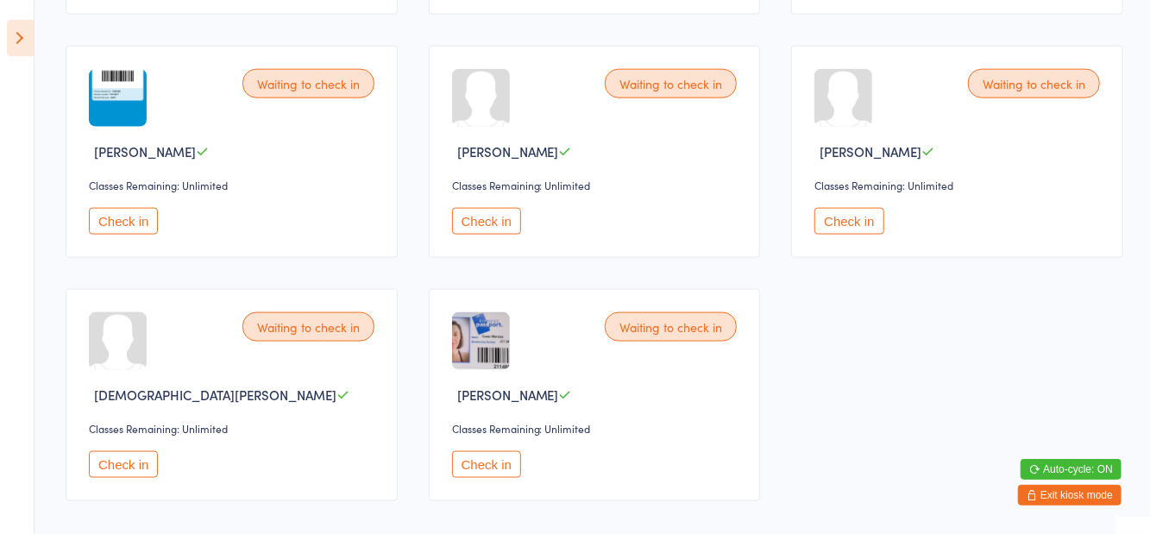
click at [485, 221] on button "Check in" at bounding box center [486, 221] width 69 height 27
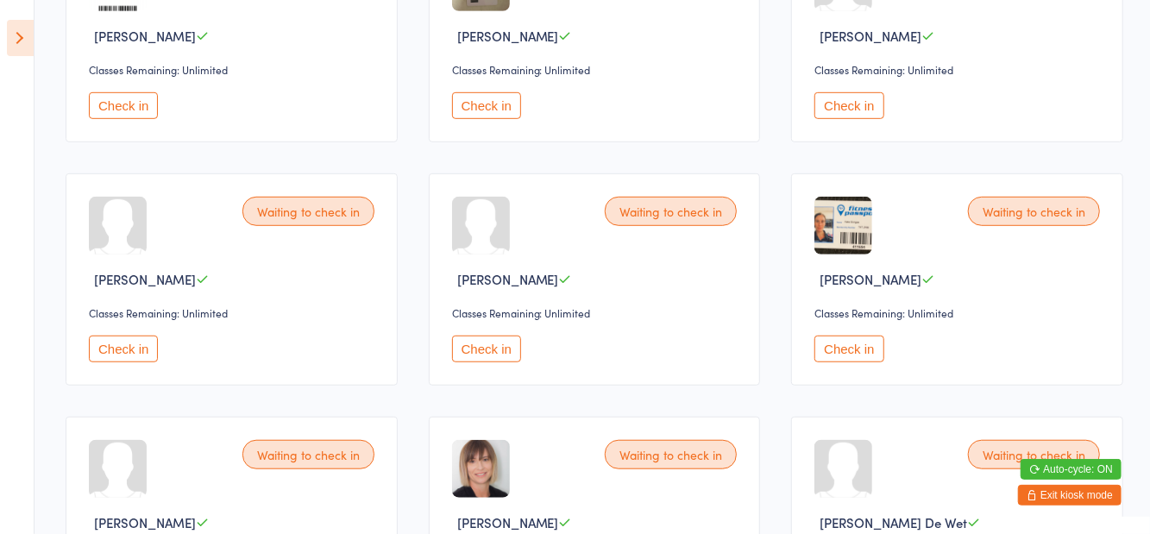
scroll to position [521, 0]
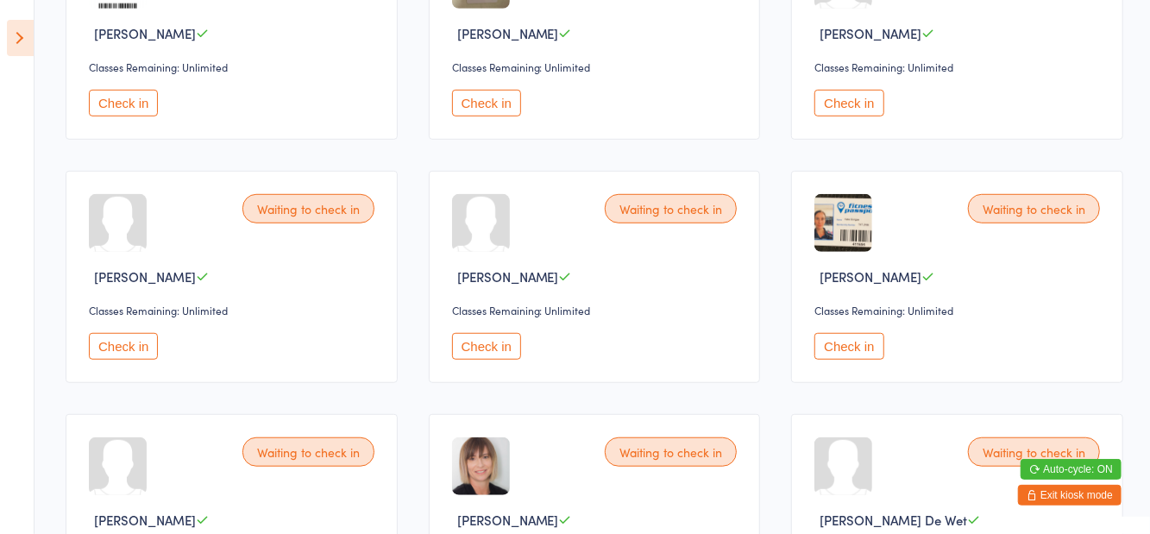
click at [853, 344] on button "Check in" at bounding box center [849, 346] width 69 height 27
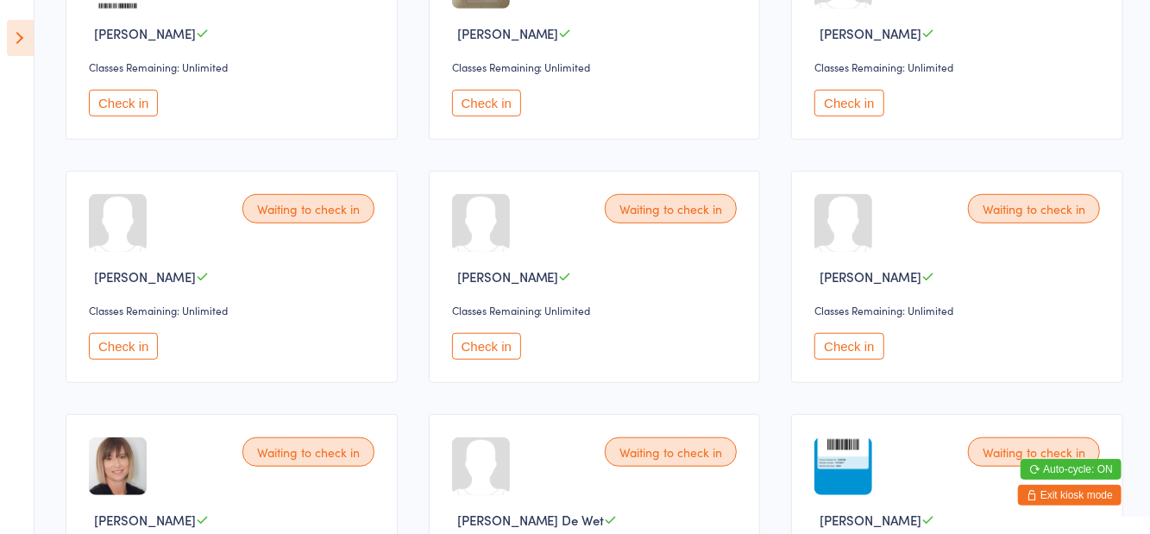
click at [492, 336] on button "Check in" at bounding box center [486, 346] width 69 height 27
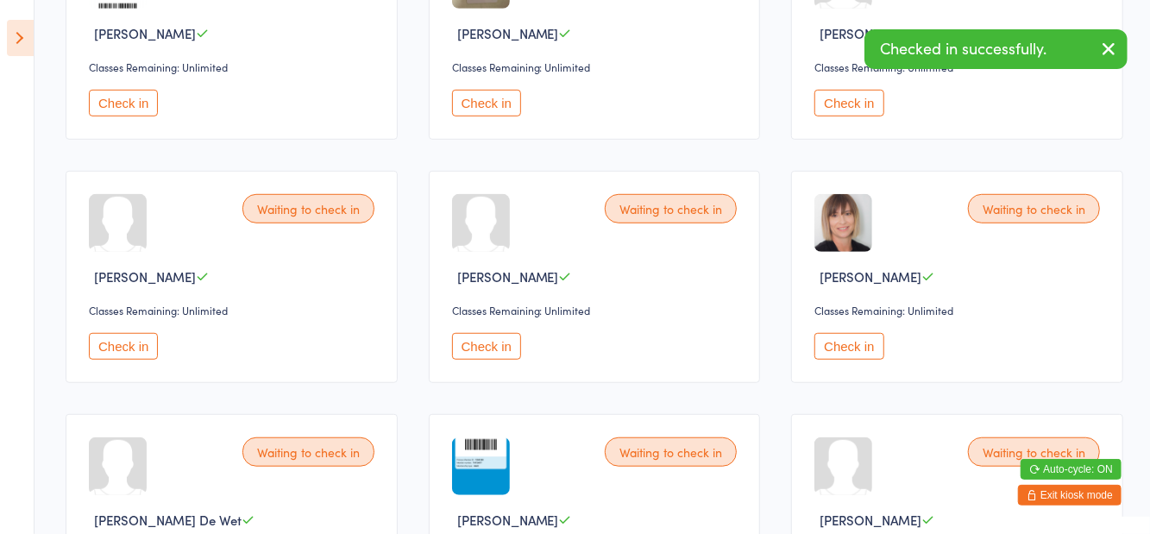
click at [859, 348] on button "Check in" at bounding box center [849, 346] width 69 height 27
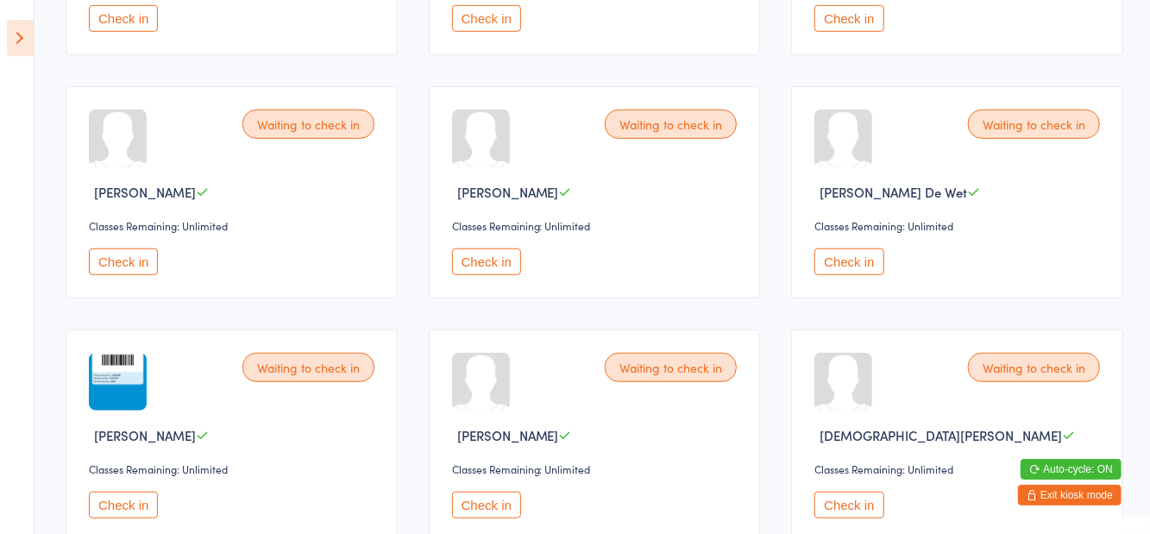
scroll to position [620, 0]
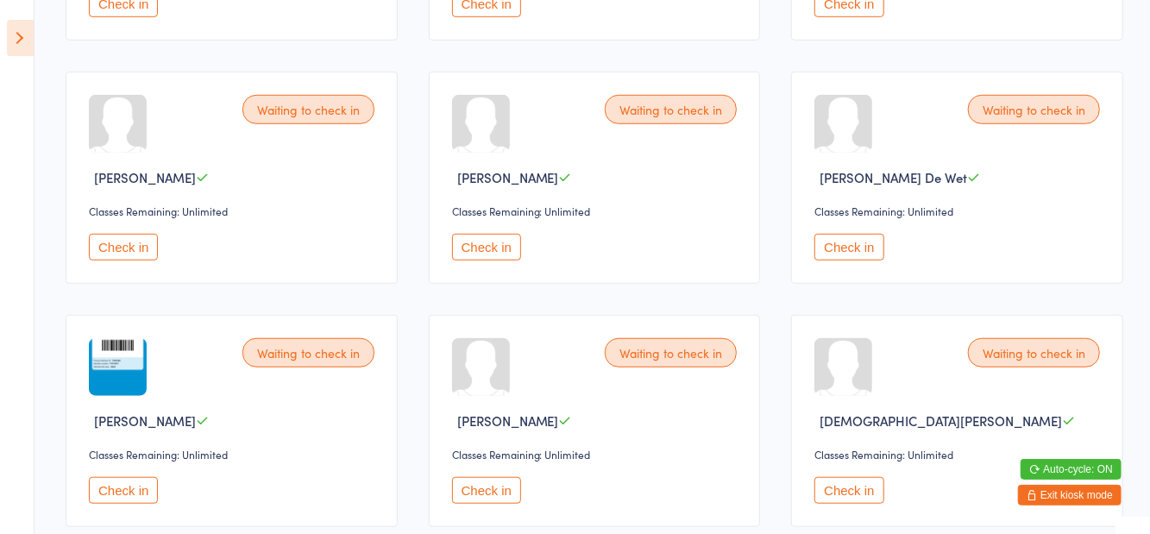
click at [134, 255] on button "Check in" at bounding box center [123, 247] width 69 height 27
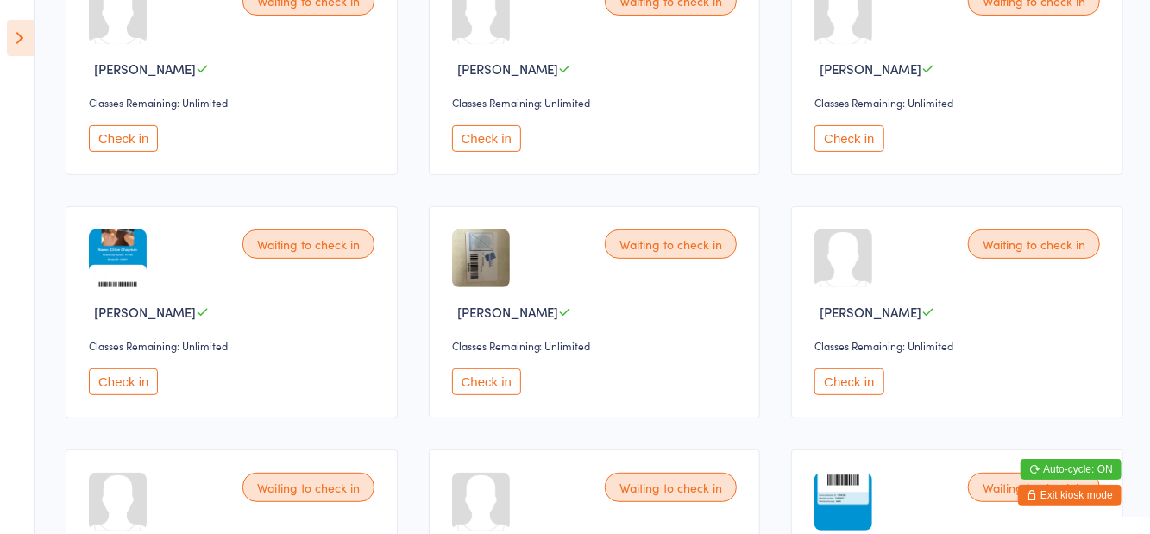
scroll to position [225, 0]
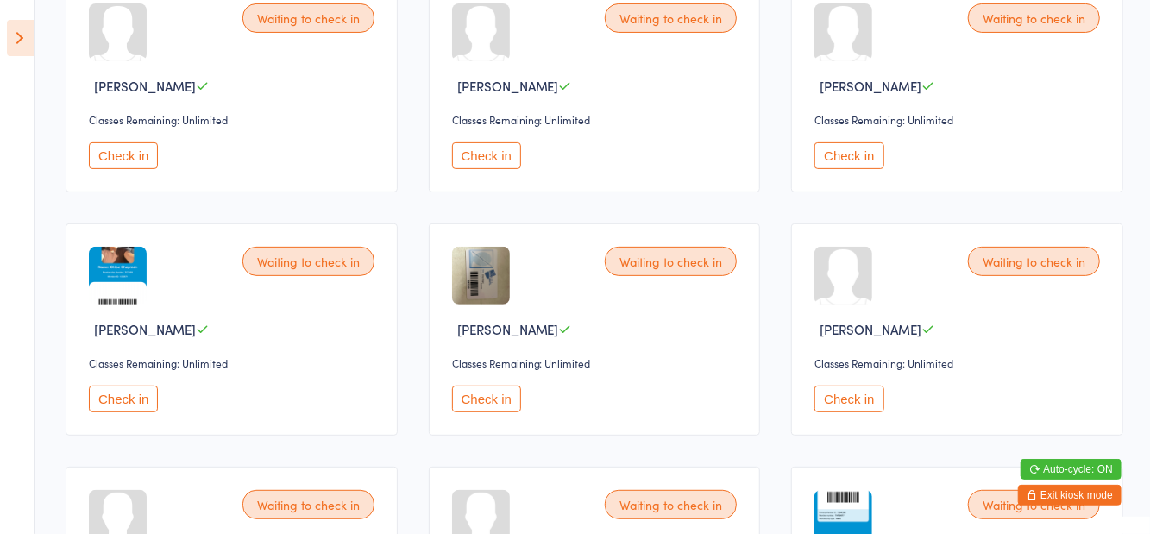
click at [120, 394] on button "Check in" at bounding box center [123, 399] width 69 height 27
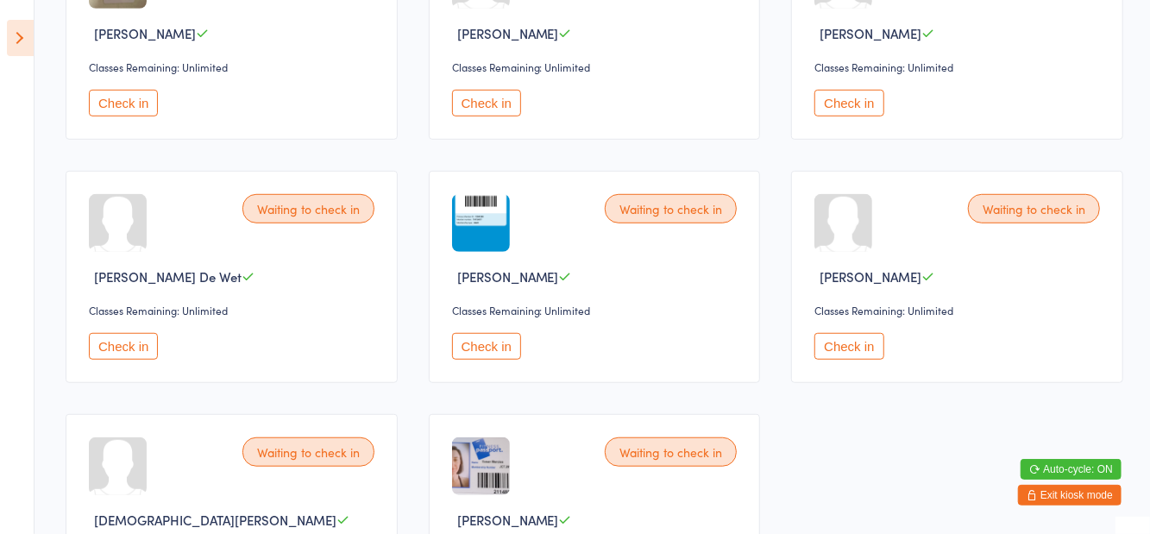
scroll to position [648, 0]
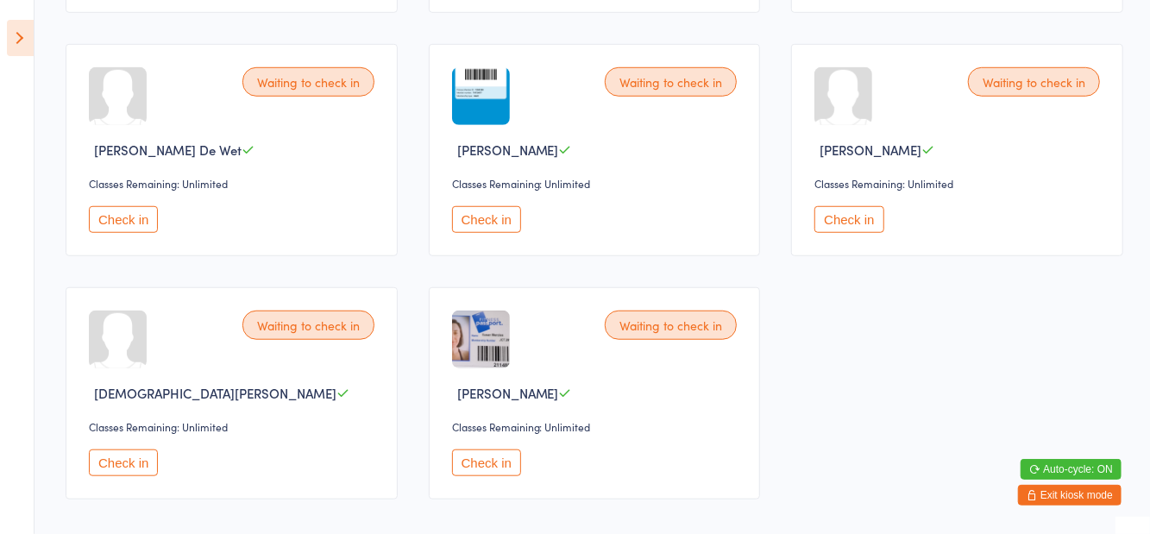
click at [842, 226] on button "Check in" at bounding box center [849, 219] width 69 height 27
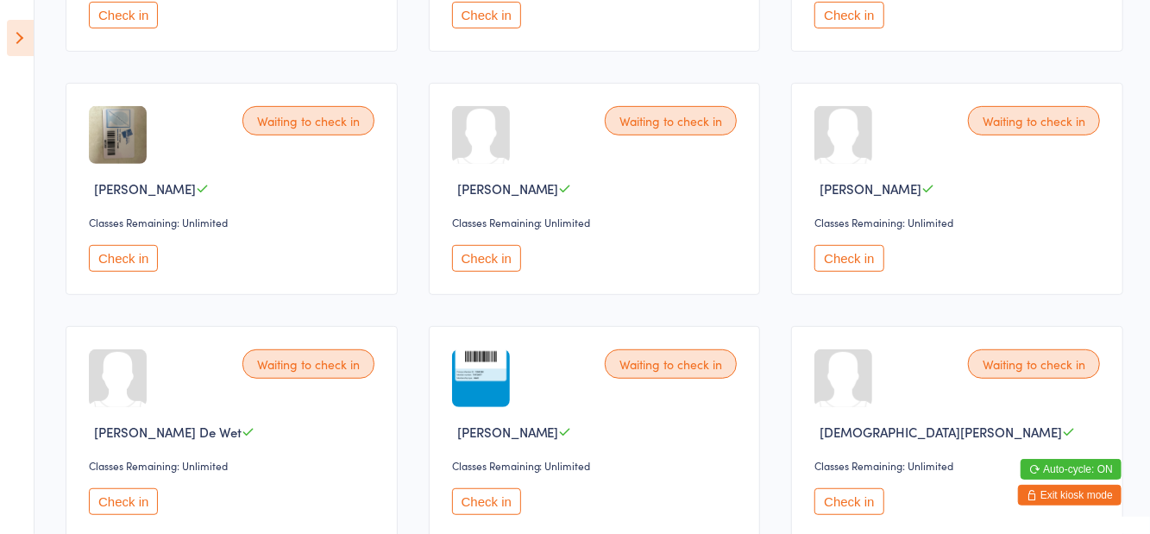
scroll to position [0, 0]
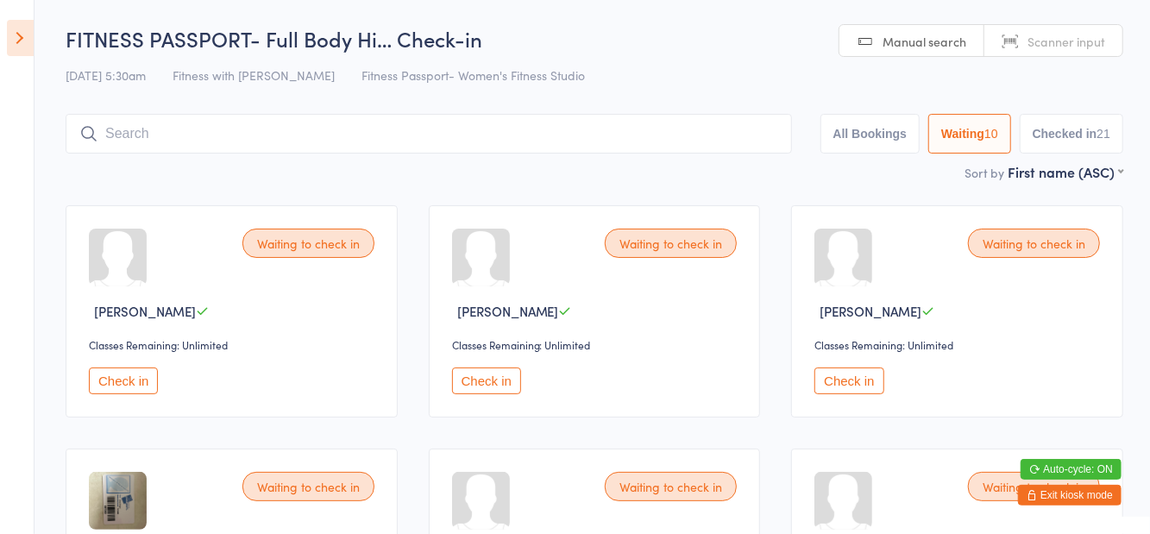
click at [853, 384] on button "Check in" at bounding box center [849, 381] width 69 height 27
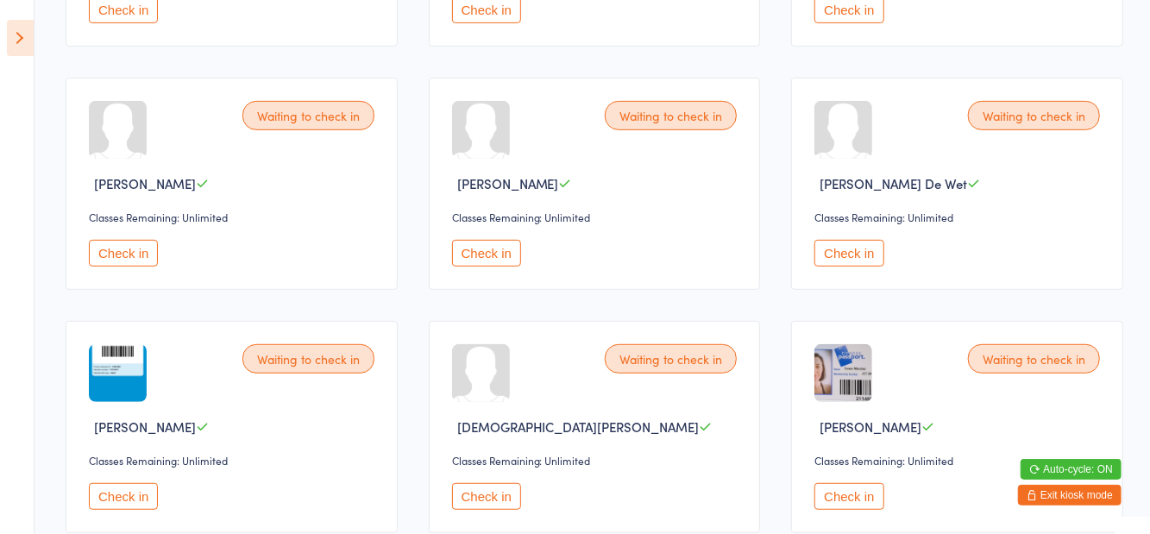
scroll to position [373, 0]
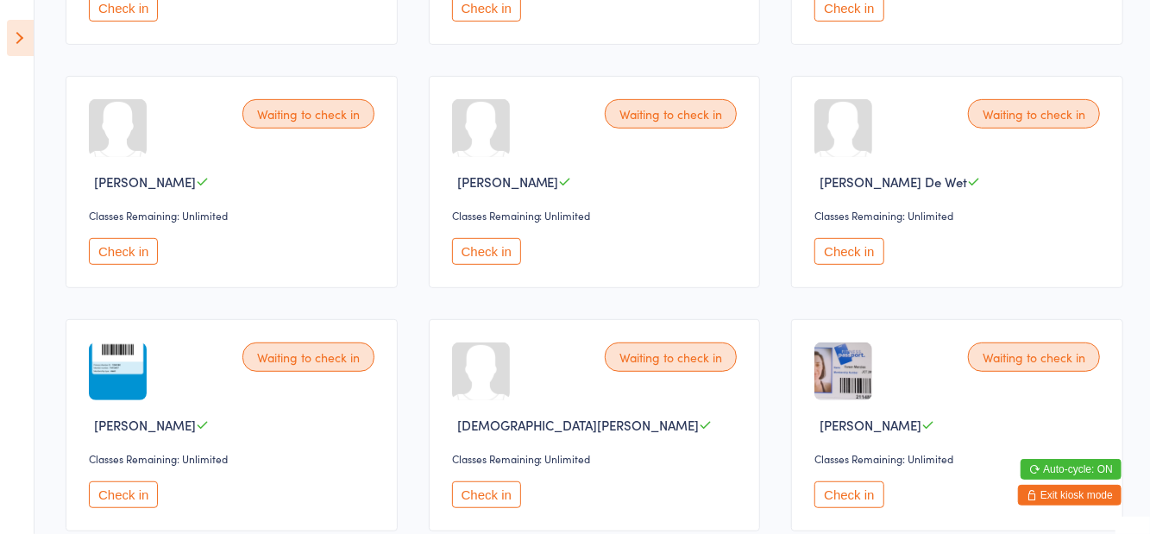
click at [862, 274] on div "Waiting to check in [PERSON_NAME] De Wet Classes Remaining: Unlimited Check in" at bounding box center [957, 182] width 332 height 212
click at [853, 260] on button "Check in" at bounding box center [849, 251] width 69 height 27
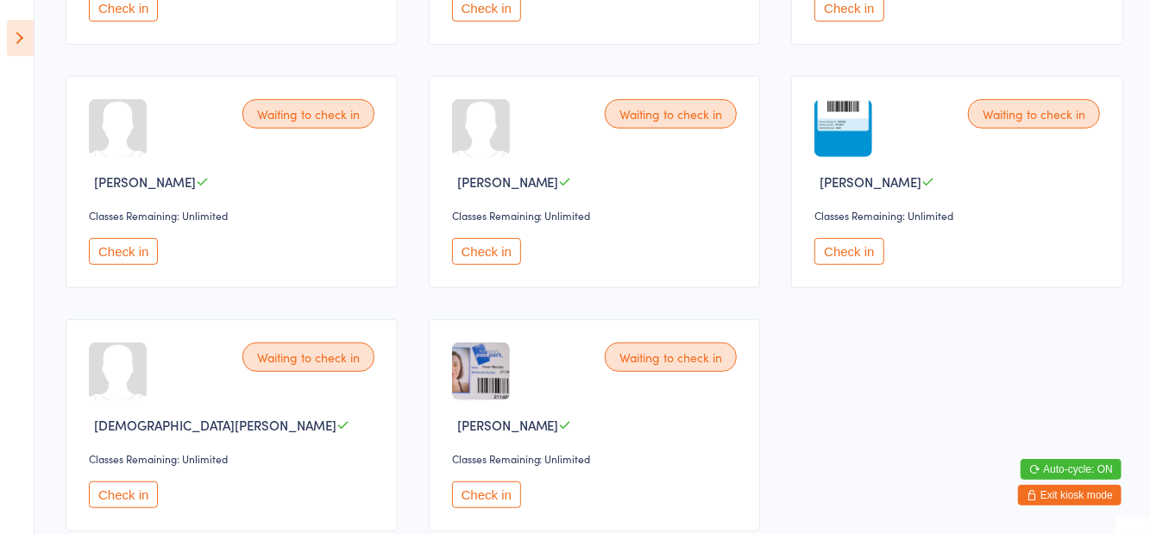
click at [111, 500] on button "Check in" at bounding box center [123, 495] width 69 height 27
